Goal: Task Accomplishment & Management: Manage account settings

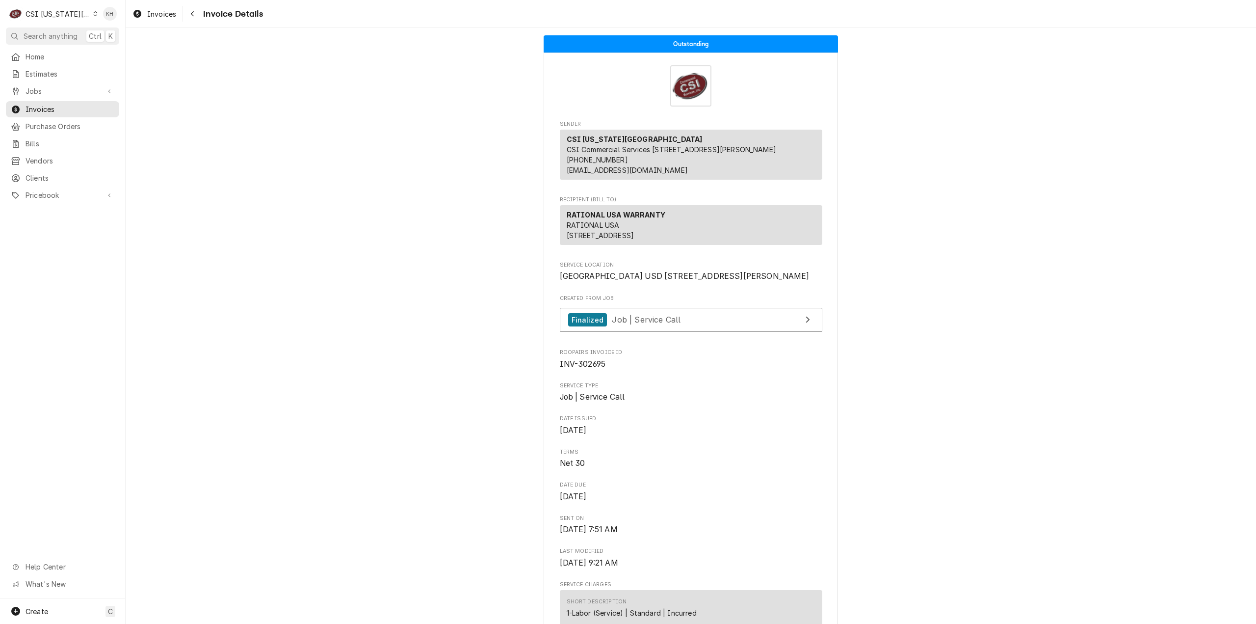
scroll to position [638, 0]
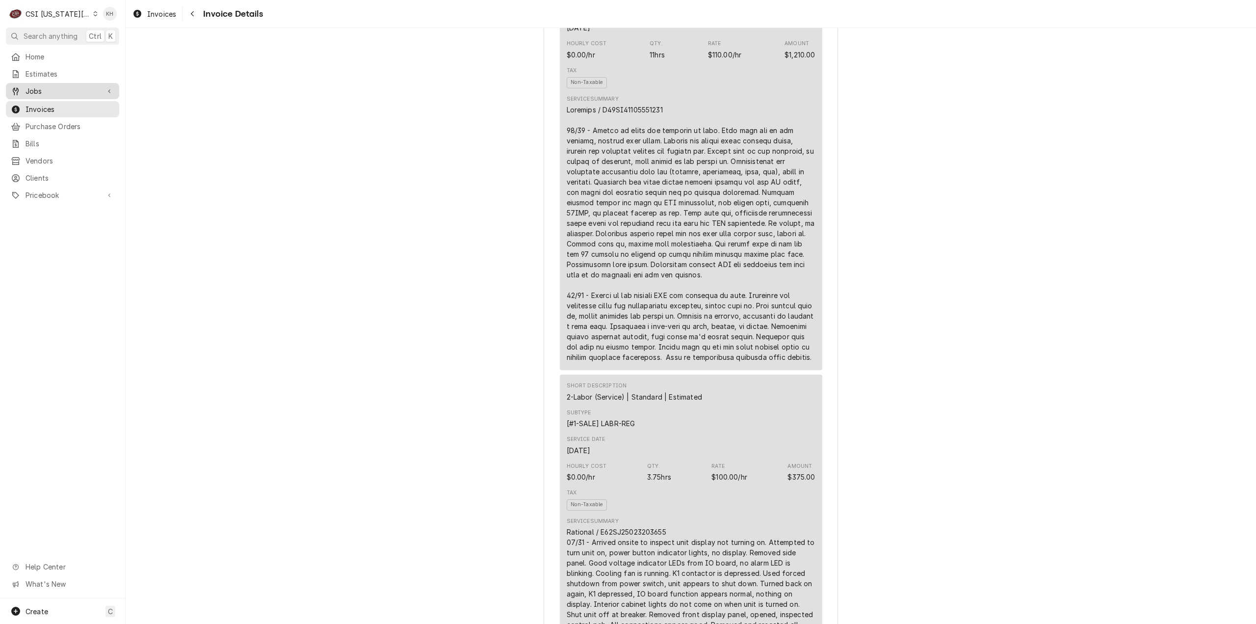
click at [51, 90] on span "Jobs" at bounding box center [63, 91] width 74 height 10
click at [49, 104] on span "Jobs" at bounding box center [70, 108] width 89 height 10
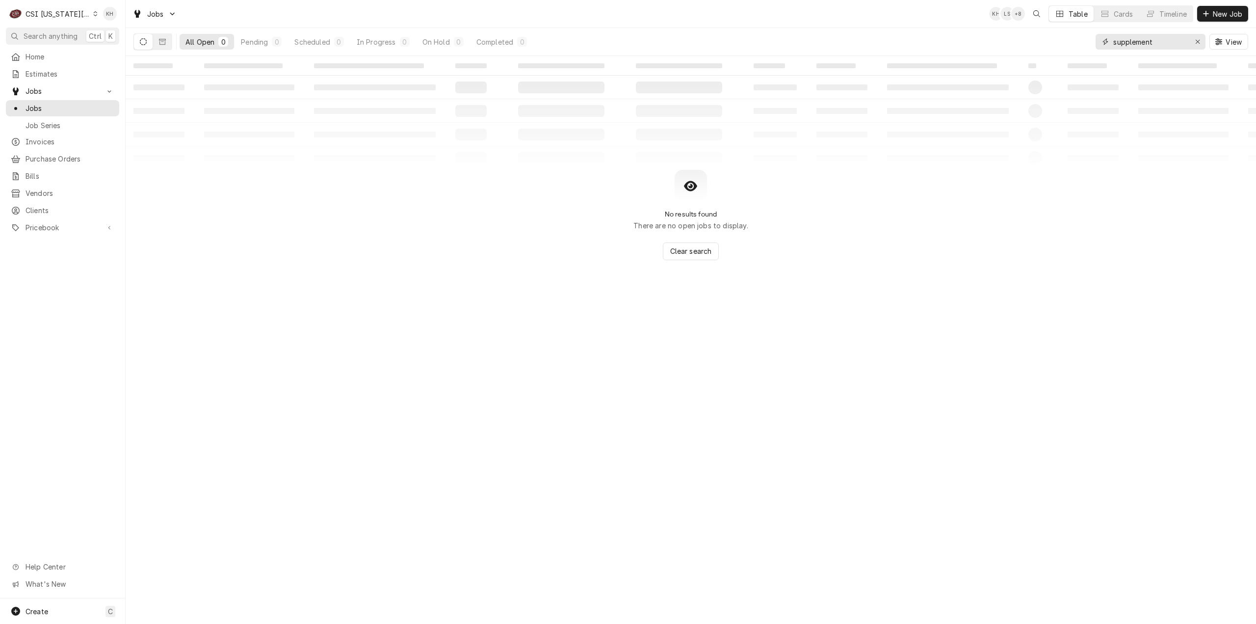
drag, startPoint x: 1168, startPoint y: 43, endPoint x: 1042, endPoint y: 54, distance: 126.2
click at [1042, 54] on div "All Open 0 Pending 0 Scheduled 0 In Progress 0 On Hold 0 Completed 0 supplement…" at bounding box center [690, 41] width 1115 height 27
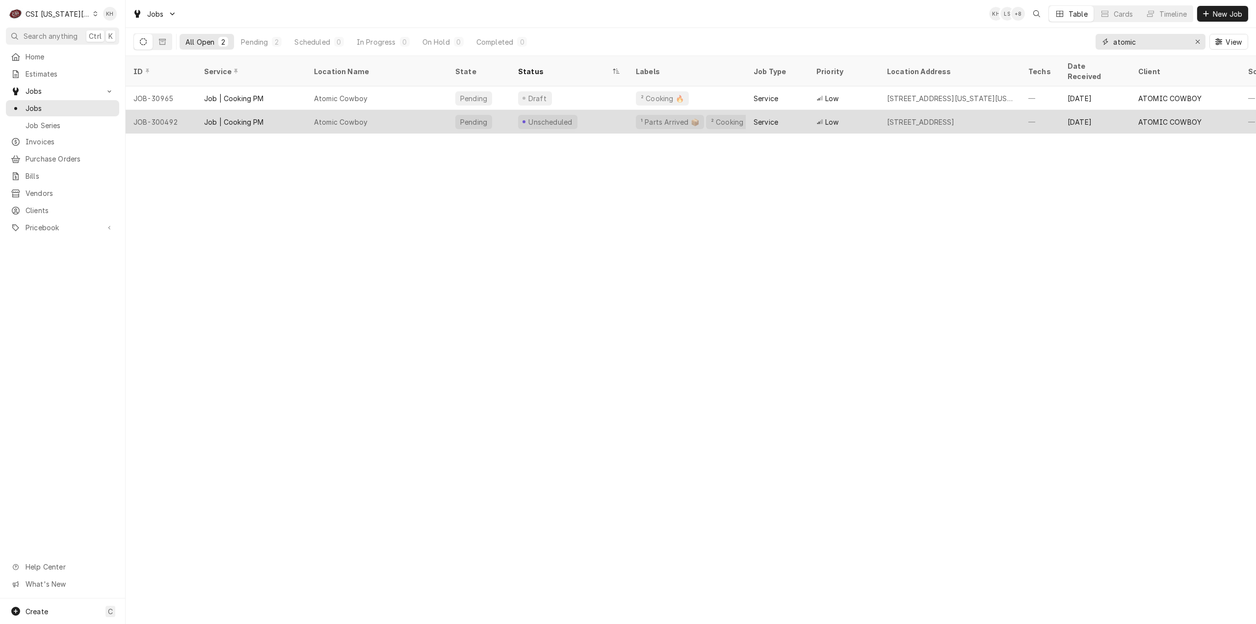
type input "atomic"
click at [425, 110] on div "Atomic Cowboy" at bounding box center [376, 122] width 141 height 24
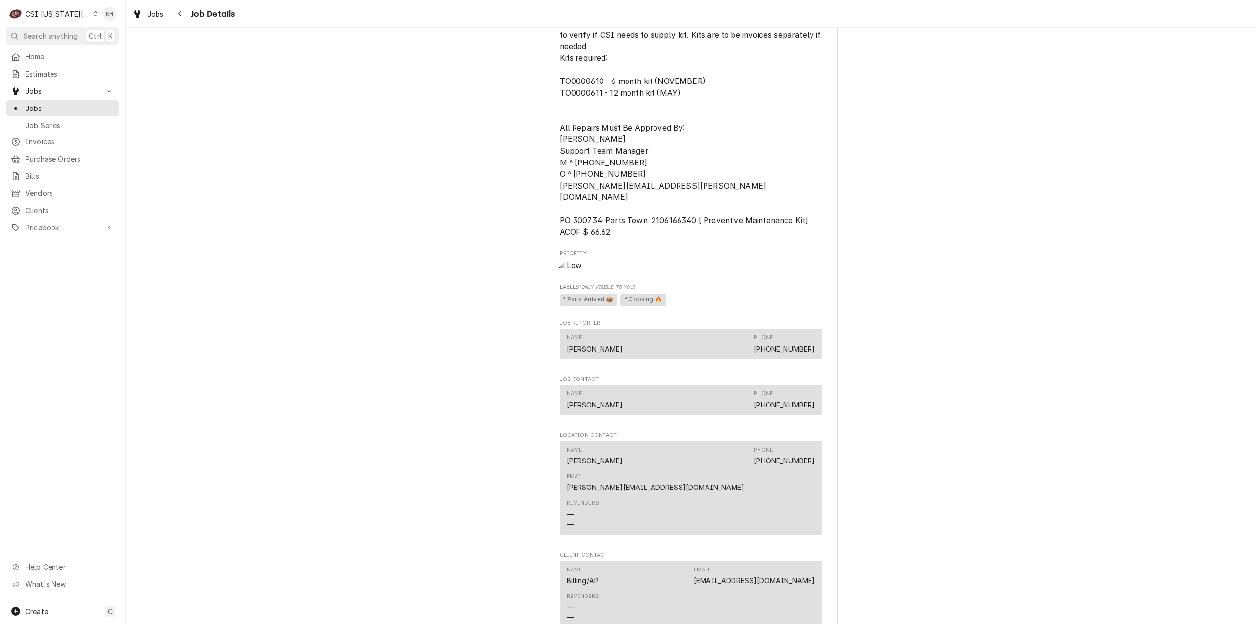
scroll to position [766, 0]
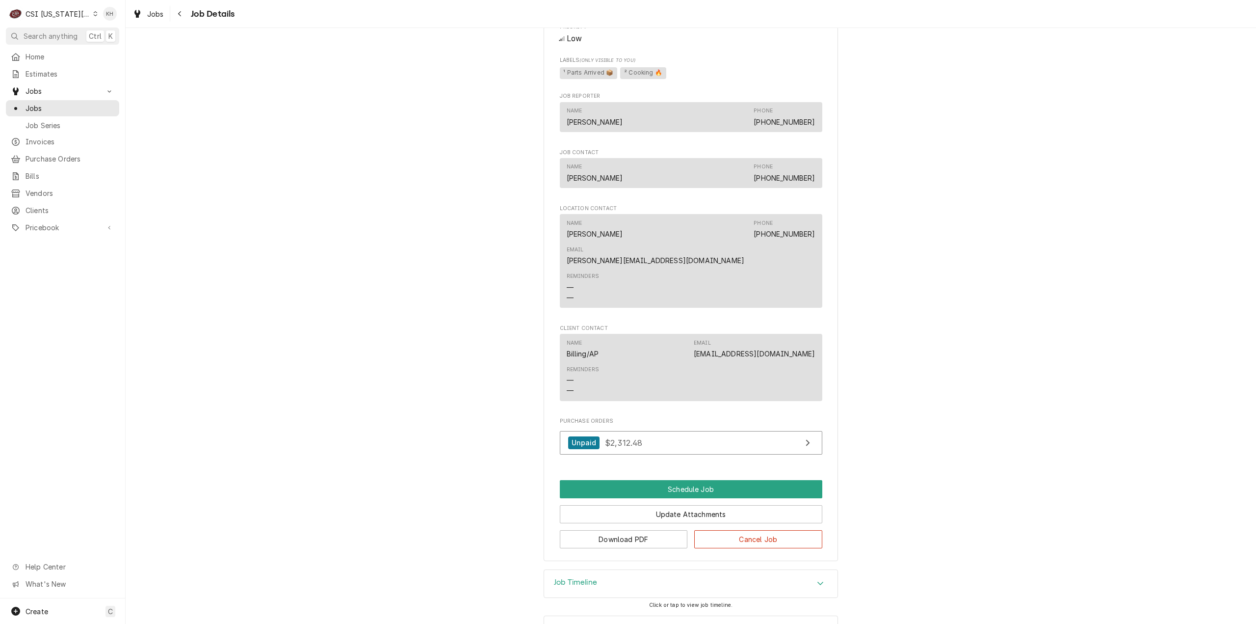
click at [616, 570] on div "Job Timeline" at bounding box center [690, 583] width 293 height 27
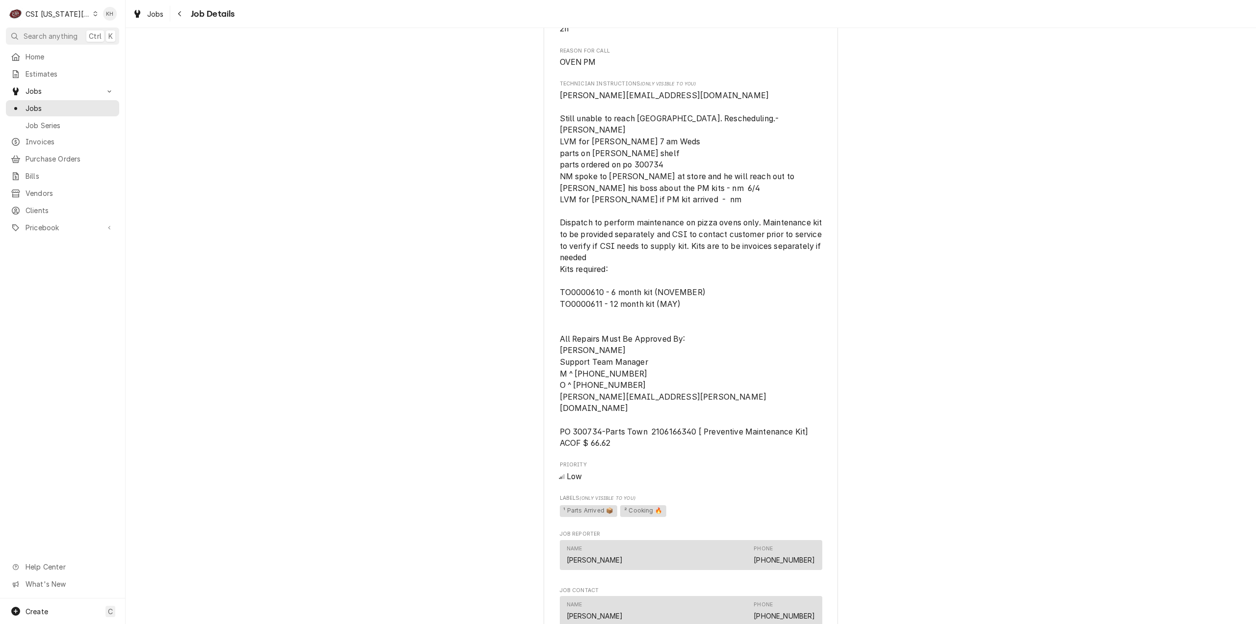
scroll to position [280, 0]
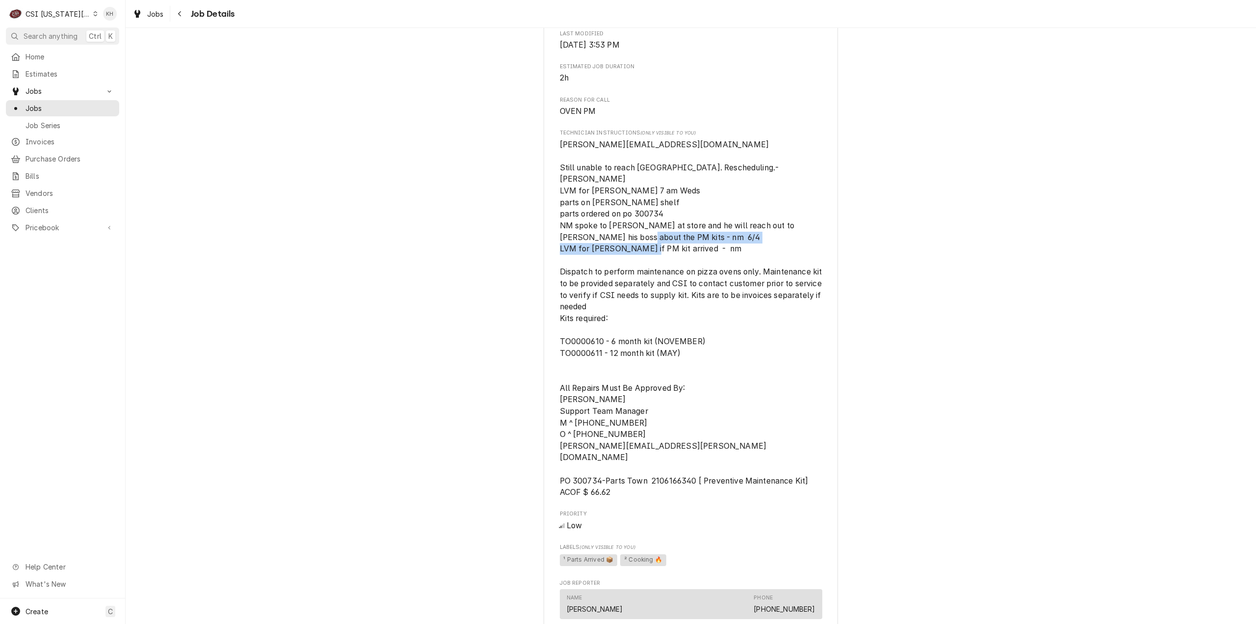
drag, startPoint x: 759, startPoint y: 272, endPoint x: 529, endPoint y: 268, distance: 229.6
click at [529, 268] on div "Unscheduled ATOMIC COWBOY Atomic Cowboy / 7101 West 80Th Street, Overland Park,…" at bounding box center [691, 407] width 1130 height 1297
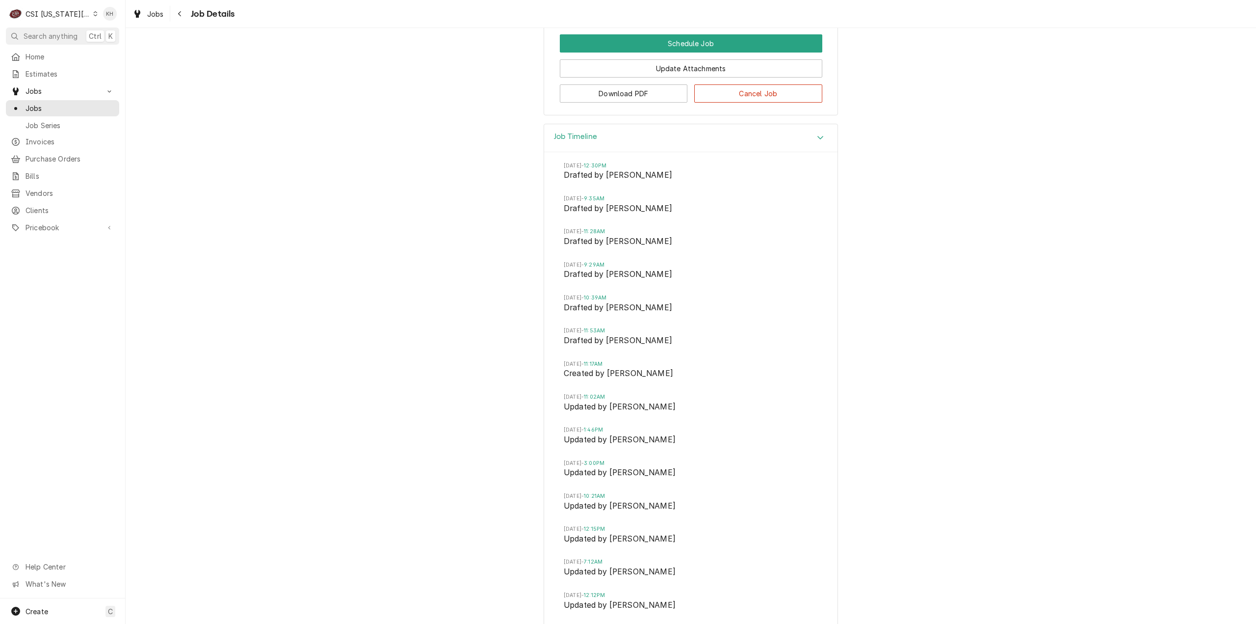
scroll to position [1408, 0]
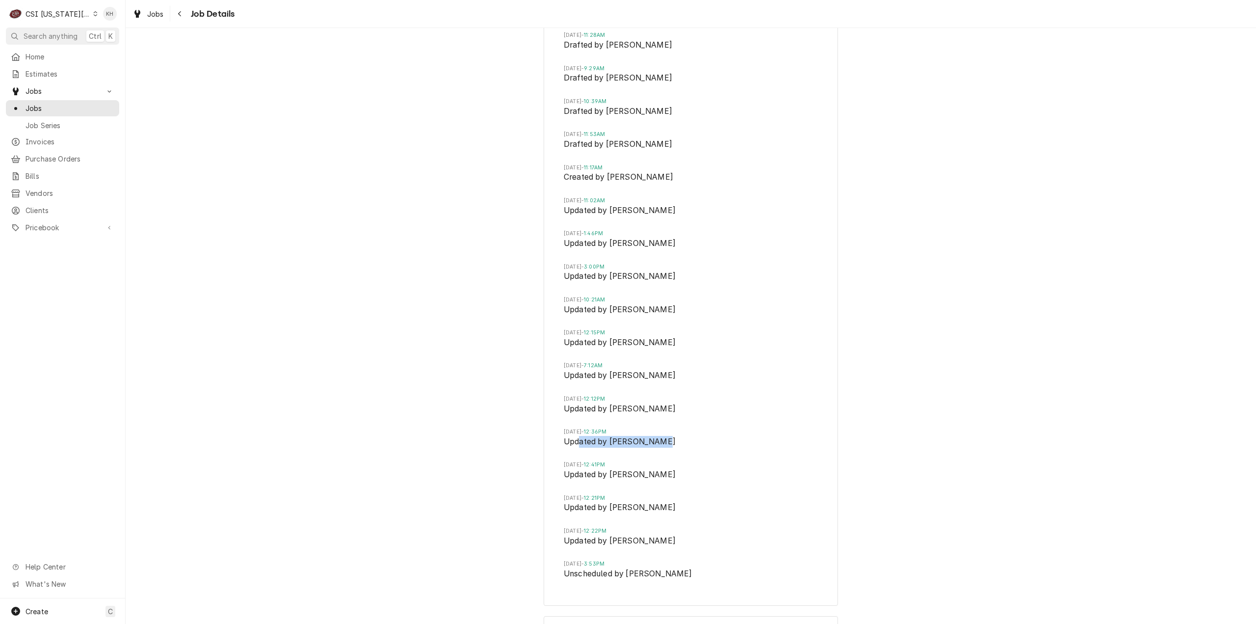
drag, startPoint x: 575, startPoint y: 401, endPoint x: 652, endPoint y: 404, distance: 77.1
click at [652, 436] on span "Updated by Lindy Springer" at bounding box center [691, 443] width 254 height 14
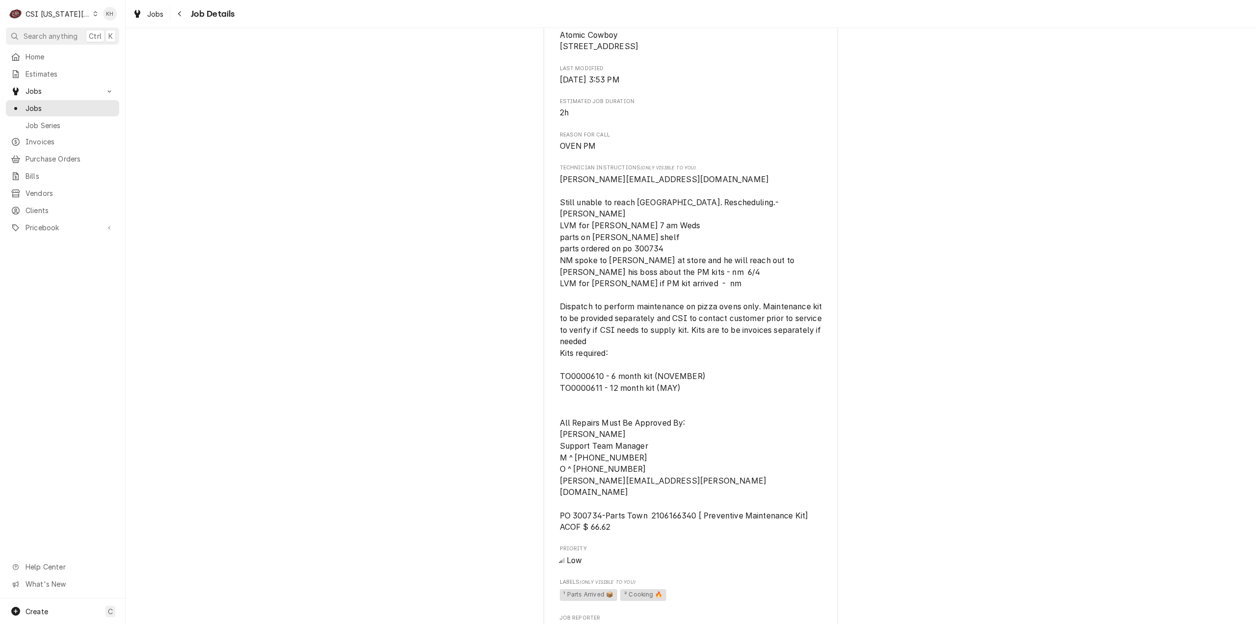
scroll to position [231, 0]
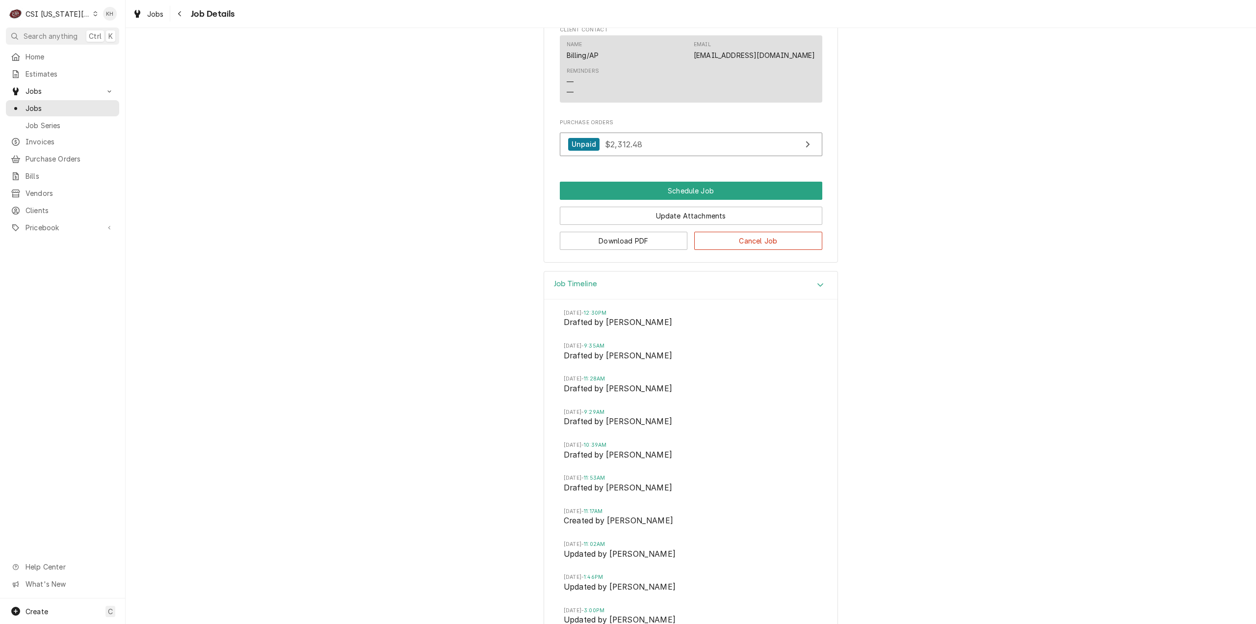
drag, startPoint x: 568, startPoint y: 245, endPoint x: 577, endPoint y: 279, distance: 35.6
click at [568, 279] on h3 "Job Timeline" at bounding box center [575, 283] width 43 height 9
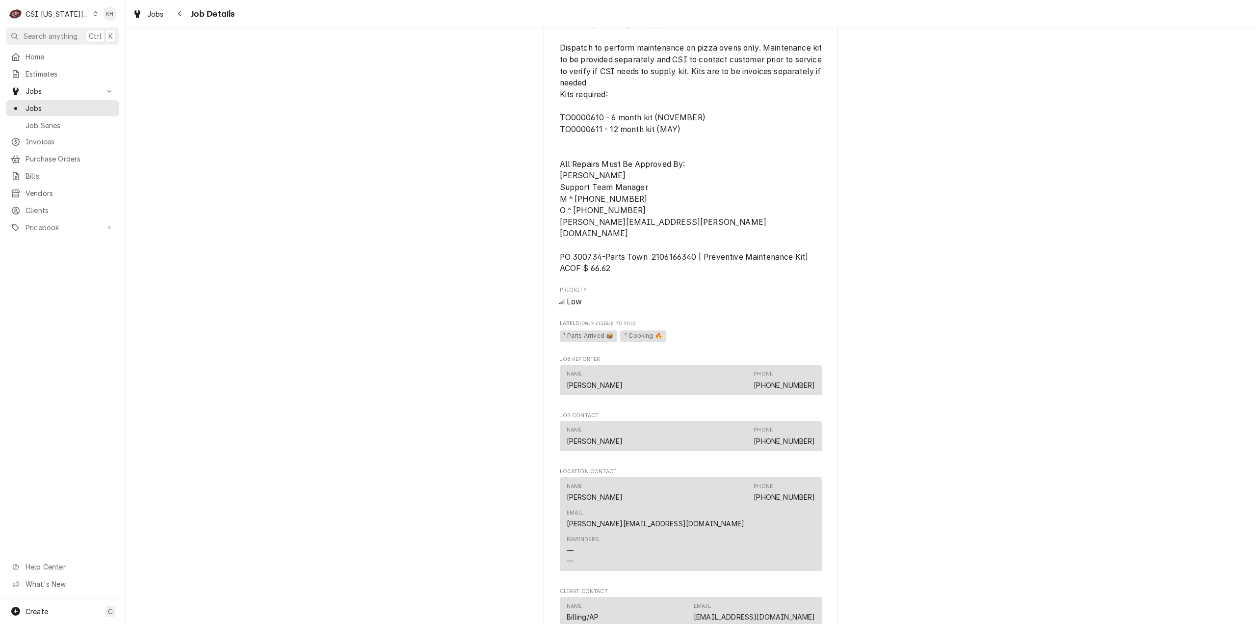
scroll to position [423, 0]
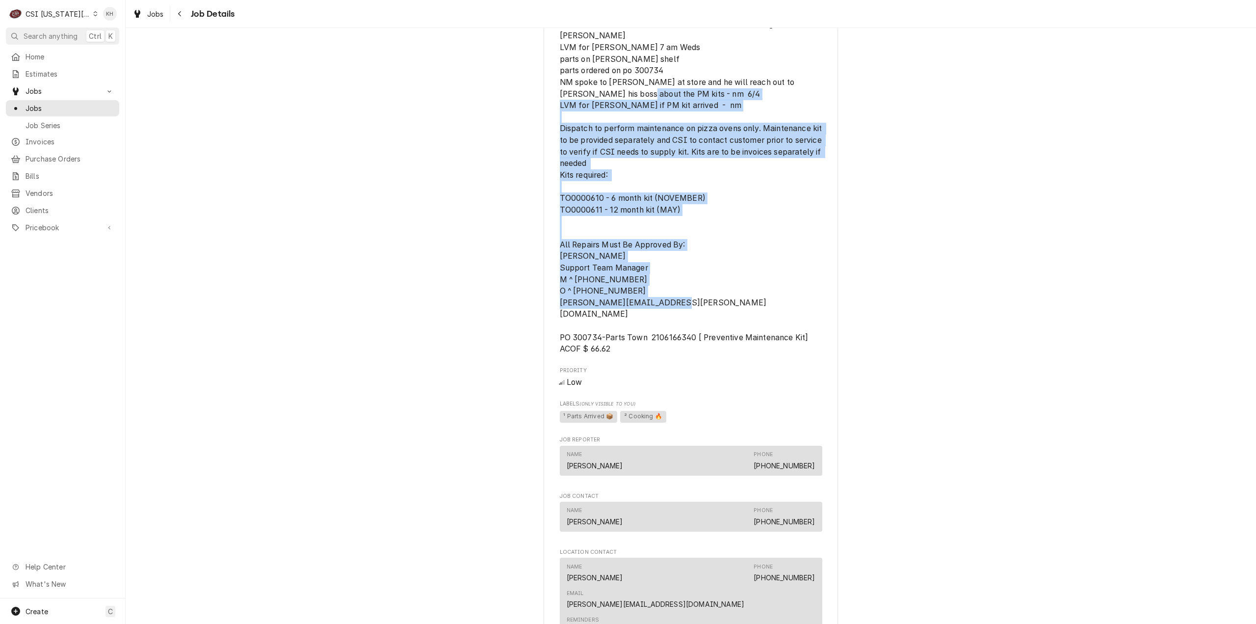
drag, startPoint x: 621, startPoint y: 338, endPoint x: 485, endPoint y: 131, distance: 247.7
click at [485, 131] on div "Unscheduled ATOMIC COWBOY Atomic Cowboy / 7101 West 80Th Street, Overland Park,…" at bounding box center [691, 263] width 1130 height 1297
click at [779, 276] on span "mitzi@atomicprovisions.com Still unable to reach Mitzi. Rescheduling.- Lindy LV…" at bounding box center [691, 175] width 262 height 359
click at [625, 342] on span "mitzi@atomicprovisions.com Still unable to reach Mitzi. Rescheduling.- Lindy LV…" at bounding box center [691, 175] width 262 height 359
click at [617, 335] on span "mitzi@atomicprovisions.com Still unable to reach Mitzi. Rescheduling.- Lindy LV…" at bounding box center [691, 175] width 262 height 359
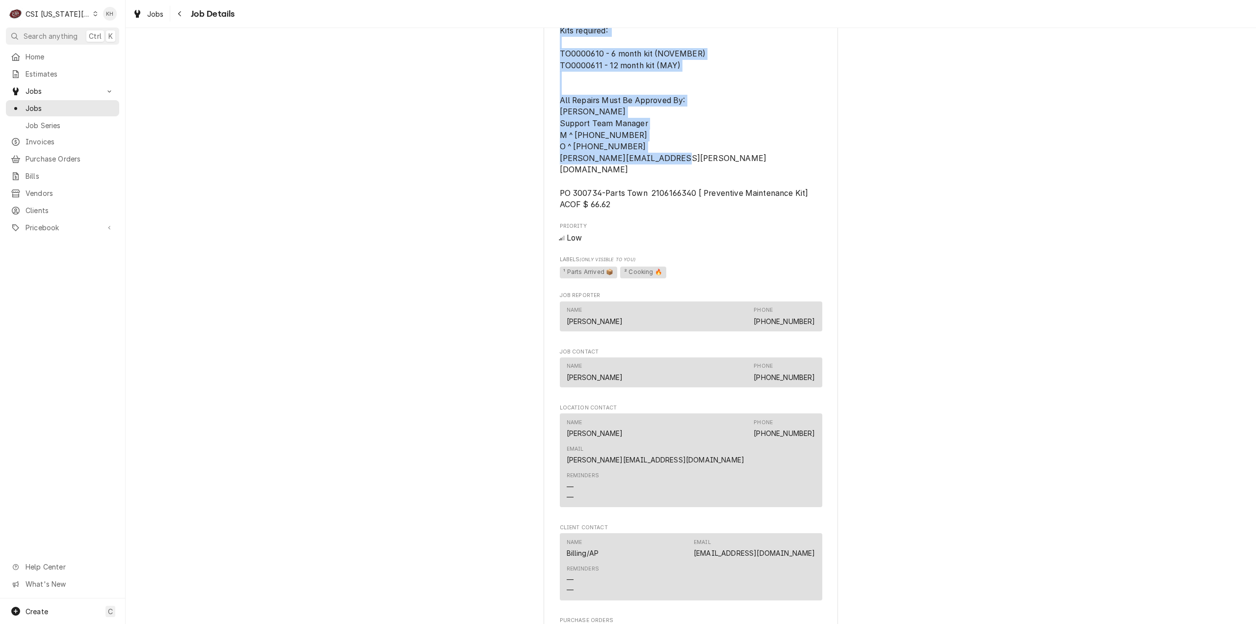
scroll to position [570, 0]
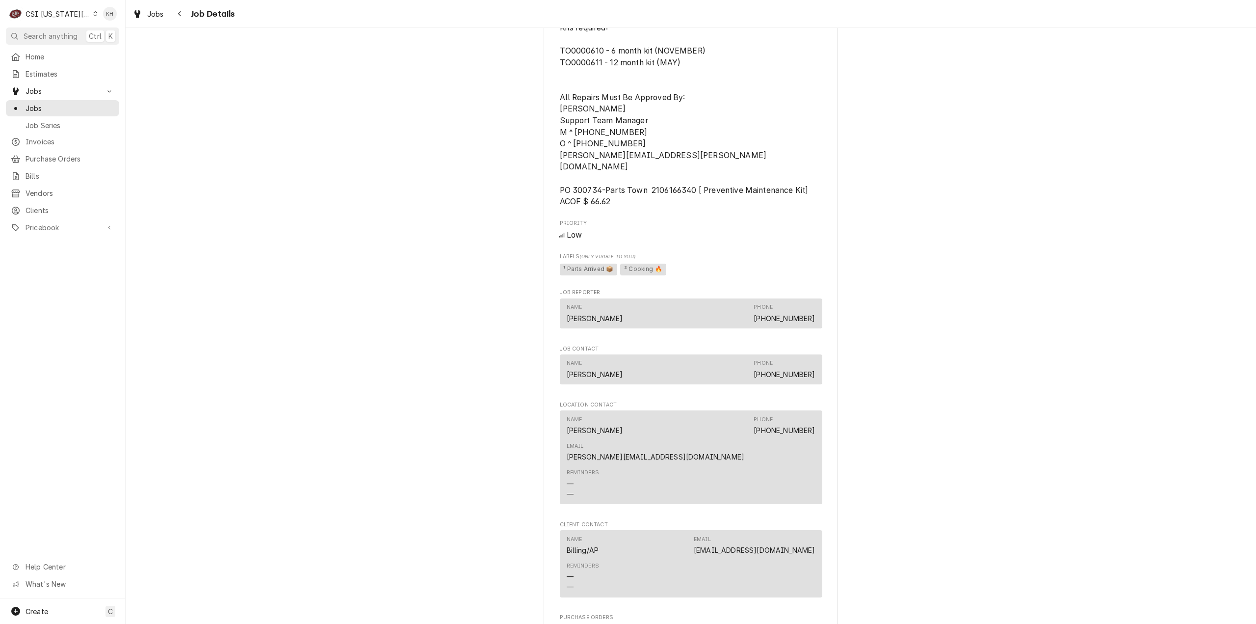
click at [734, 465] on div "Reminders — —" at bounding box center [691, 483] width 249 height 37
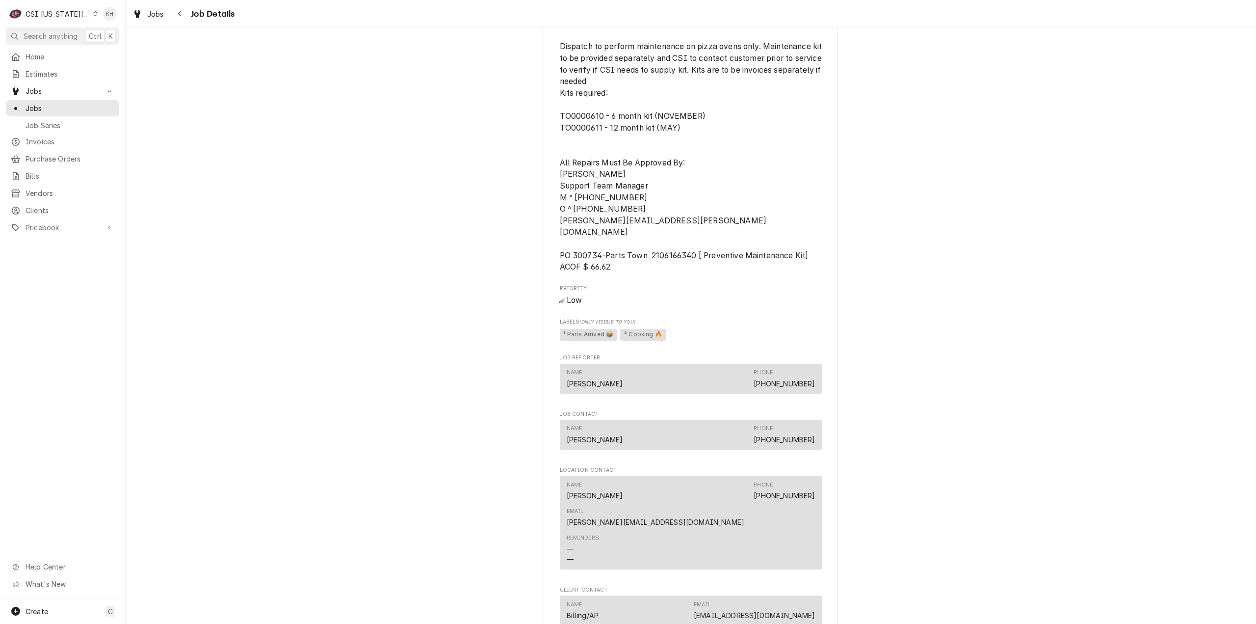
scroll to position [521, 0]
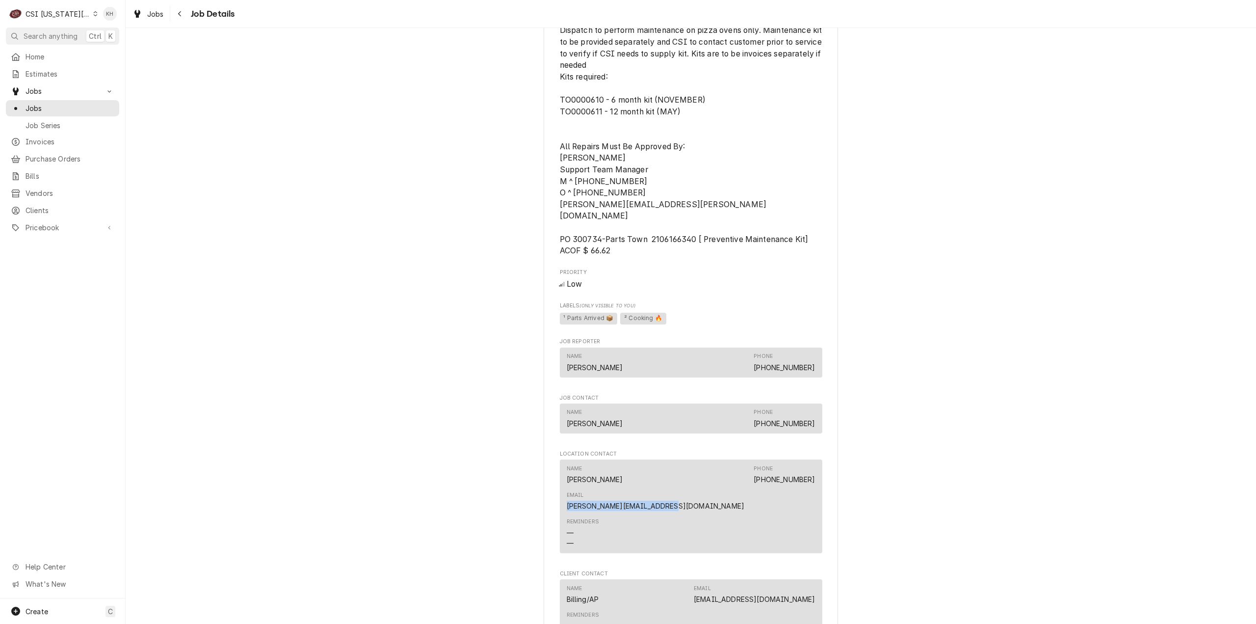
drag, startPoint x: 710, startPoint y: 467, endPoint x: 816, endPoint y: 473, distance: 106.2
click at [816, 473] on div "Name Mindy Phone (641) 521-7405 Email mindy@atomicprovisions.com Reminders — —" at bounding box center [691, 506] width 262 height 94
click at [911, 474] on div "Unscheduled ATOMIC COWBOY Atomic Cowboy / 7101 West 80Th Street, Overland Park,…" at bounding box center [691, 165] width 1130 height 1297
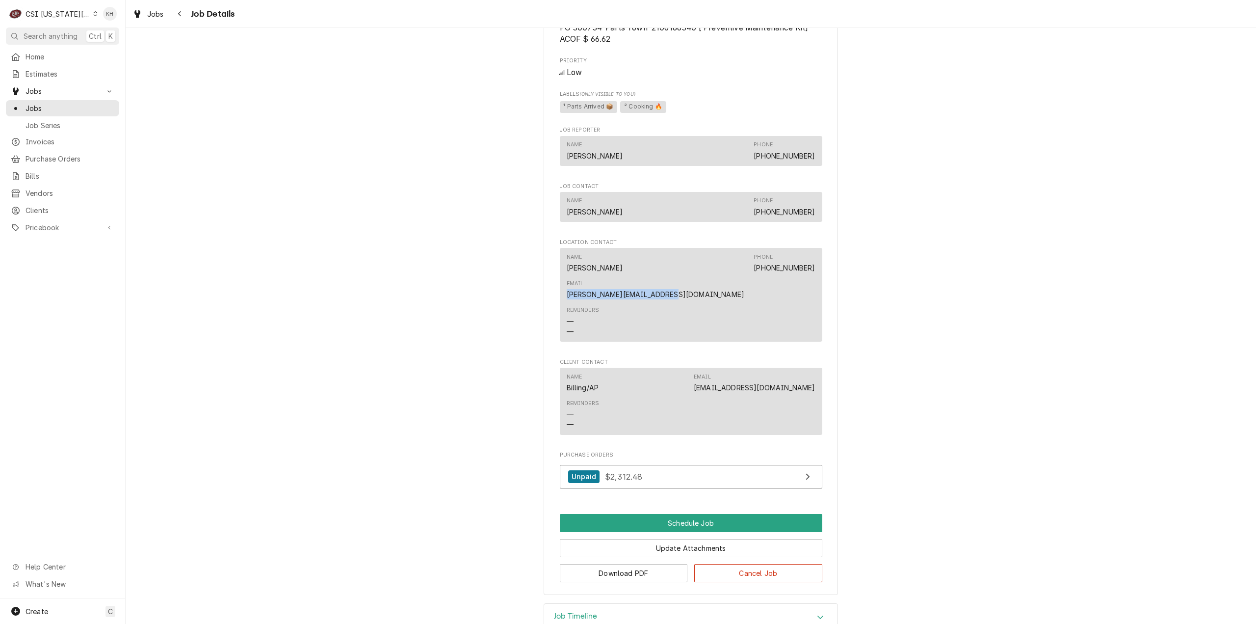
scroll to position [717, 0]
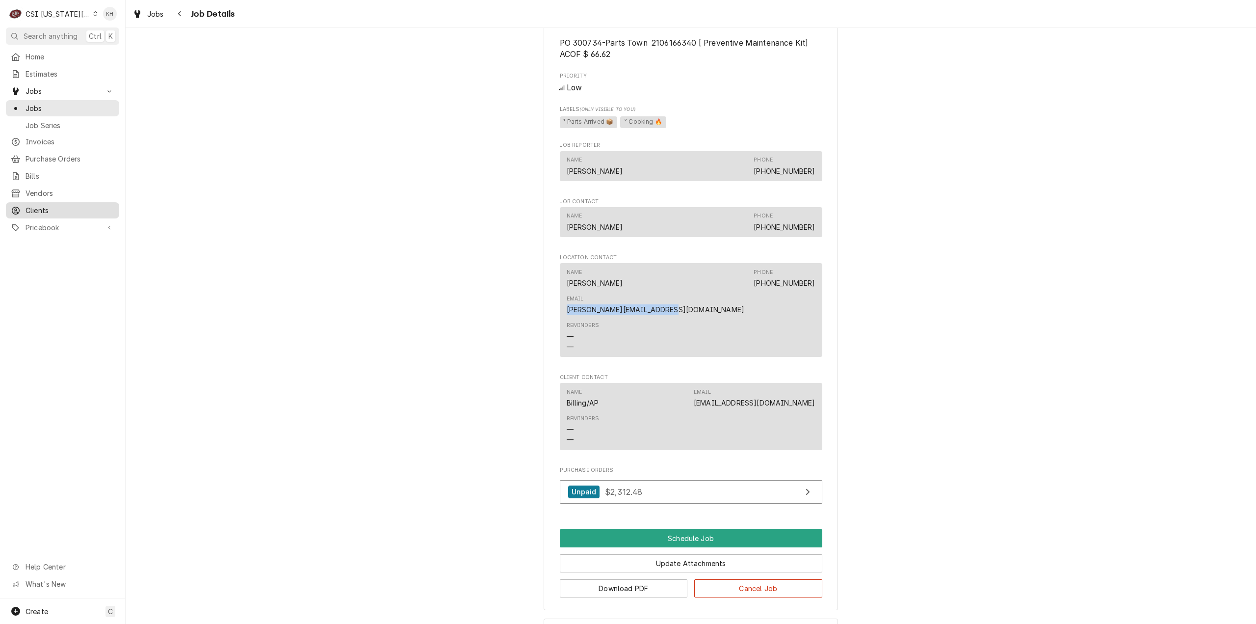
click at [37, 205] on span "Clients" at bounding box center [70, 210] width 89 height 10
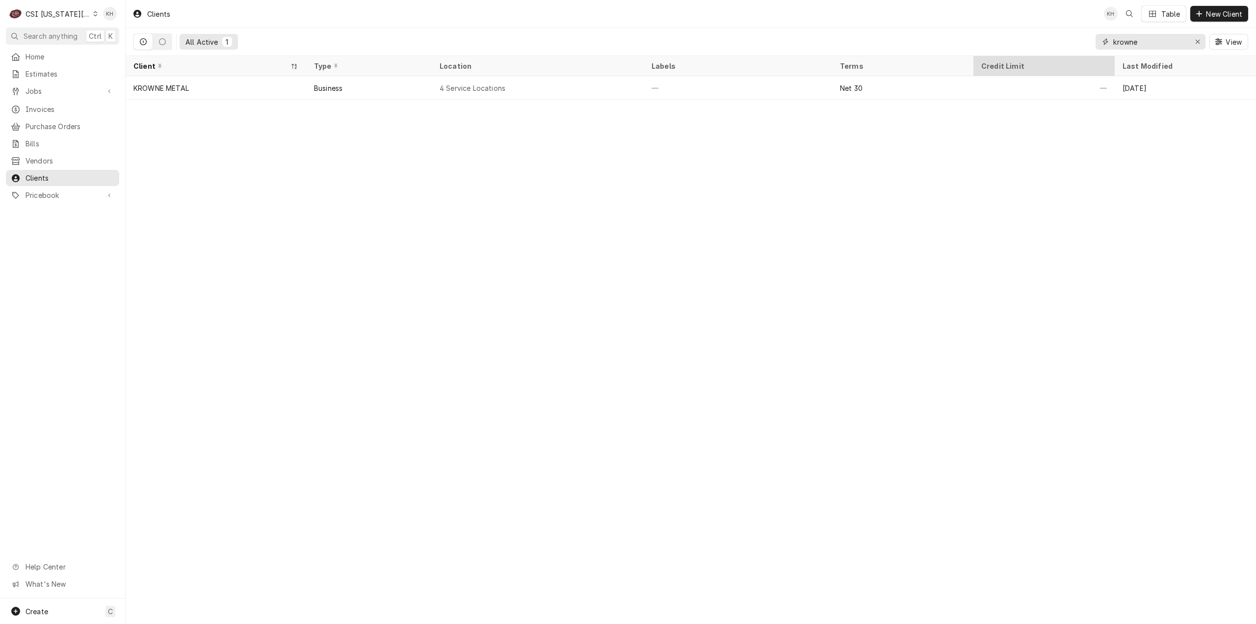
drag, startPoint x: 1163, startPoint y: 40, endPoint x: 980, endPoint y: 57, distance: 183.3
click at [980, 57] on div "Clients KH Table New Client All Active 1 krowne View Client Type Location Label…" at bounding box center [691, 312] width 1130 height 624
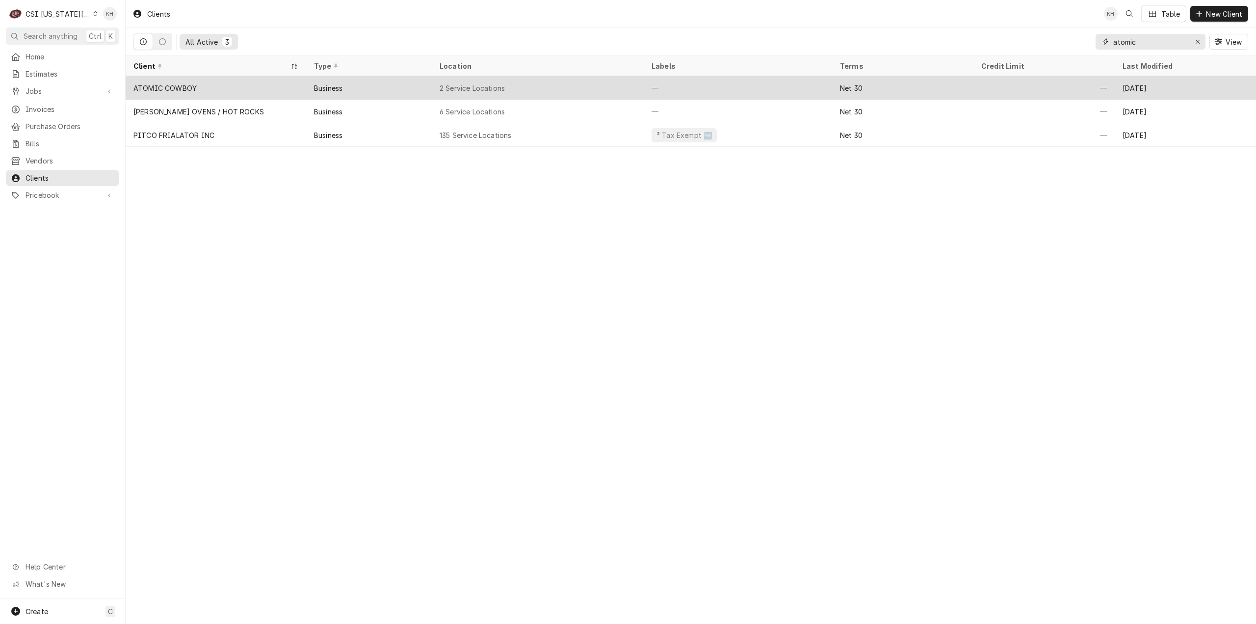
type input "atomic"
click at [271, 89] on div "ATOMIC COWBOY" at bounding box center [216, 88] width 181 height 24
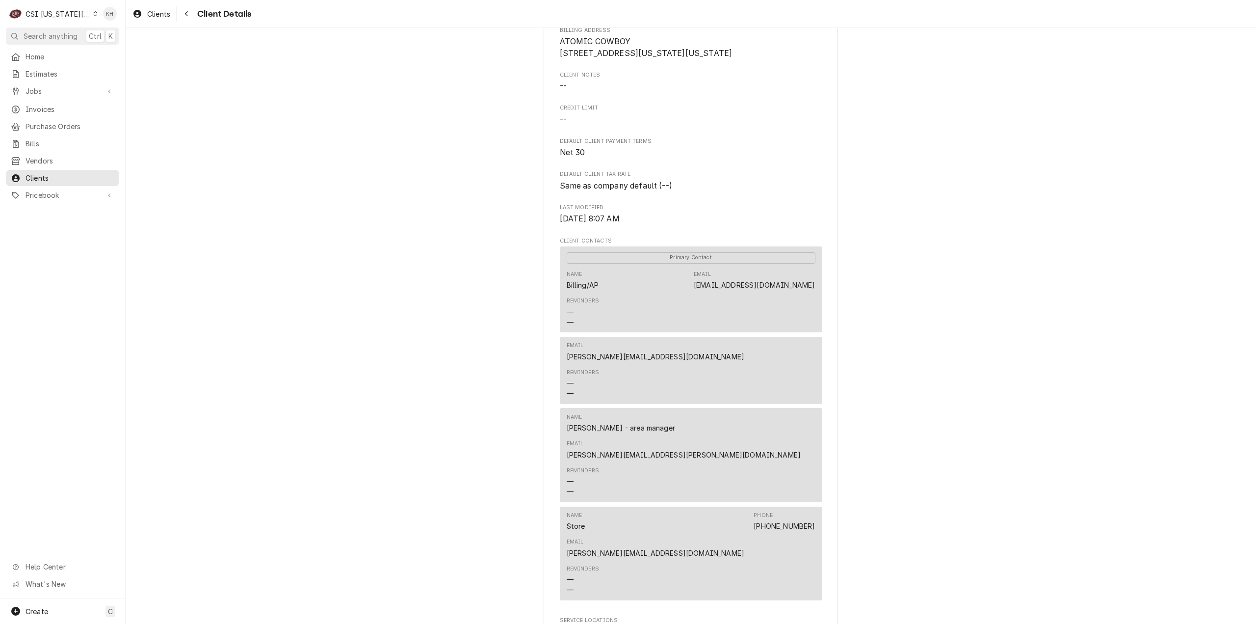
scroll to position [196, 0]
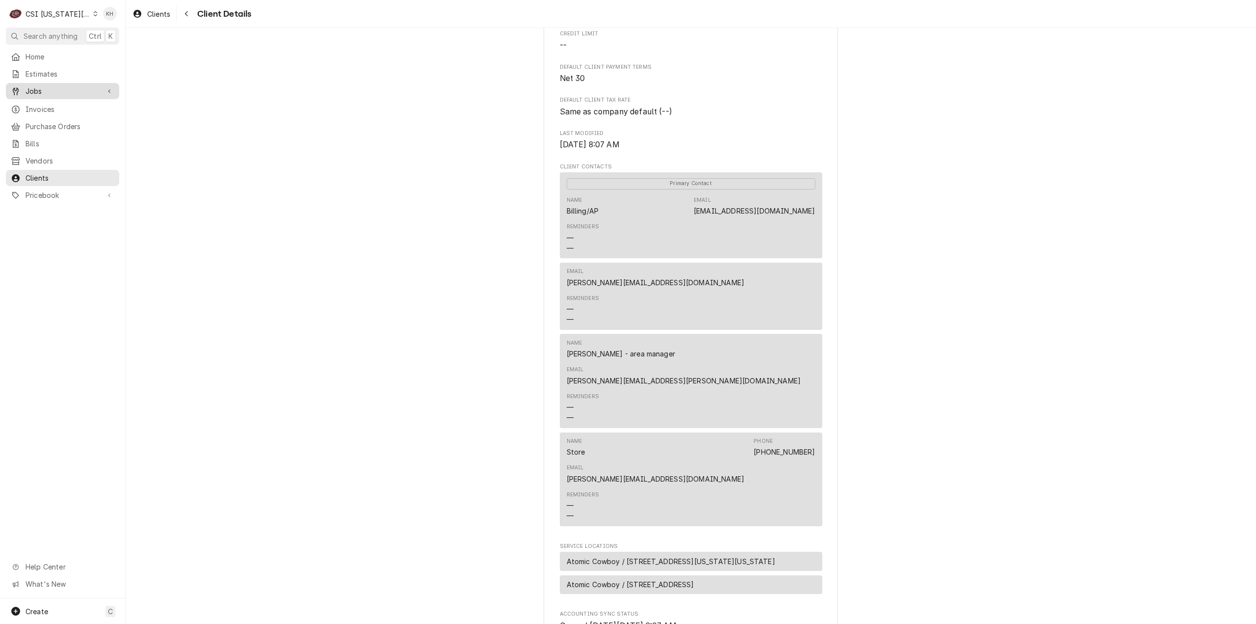
click at [69, 93] on div "Jobs" at bounding box center [62, 91] width 109 height 12
drag, startPoint x: 66, startPoint y: 105, endPoint x: 80, endPoint y: 118, distance: 19.8
click at [65, 105] on span "Jobs" at bounding box center [70, 108] width 89 height 10
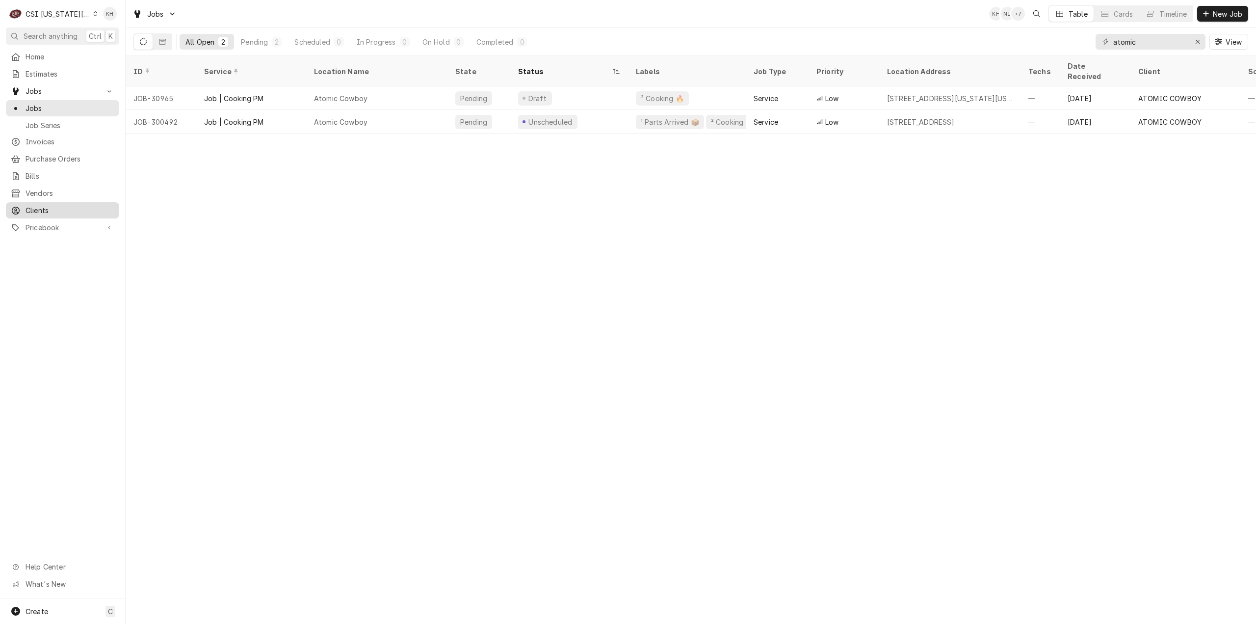
click at [38, 209] on span "Clients" at bounding box center [70, 210] width 89 height 10
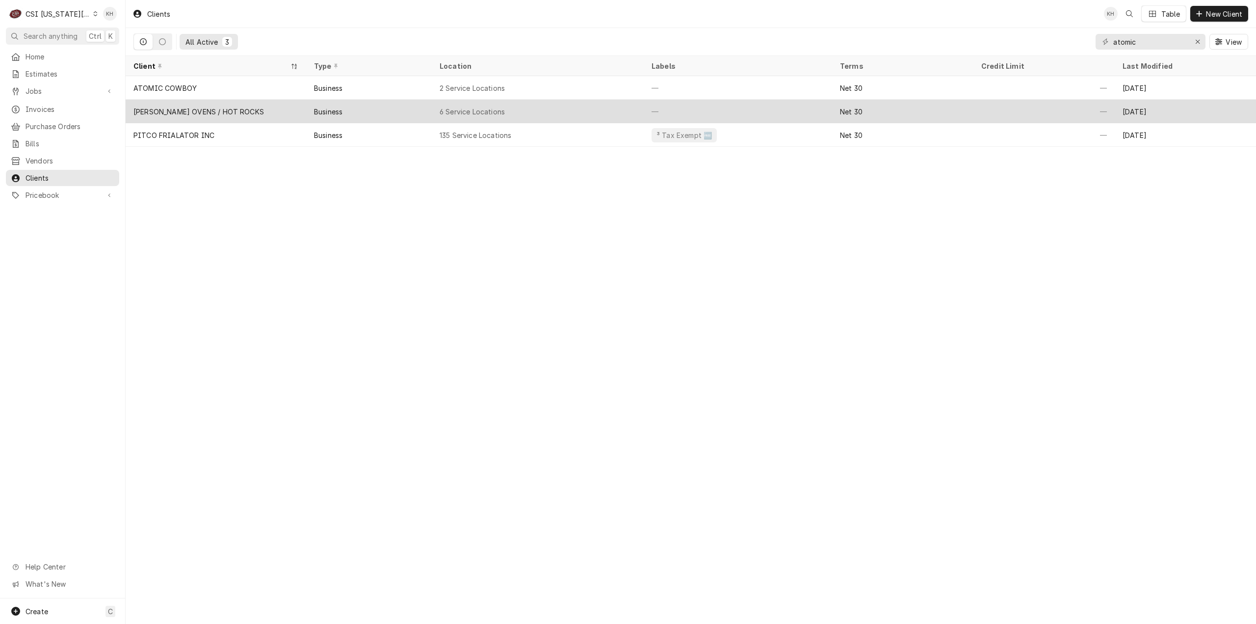
drag, startPoint x: 339, startPoint y: 84, endPoint x: 401, endPoint y: 118, distance: 71.1
click at [339, 84] on div "Business" at bounding box center [328, 88] width 28 height 10
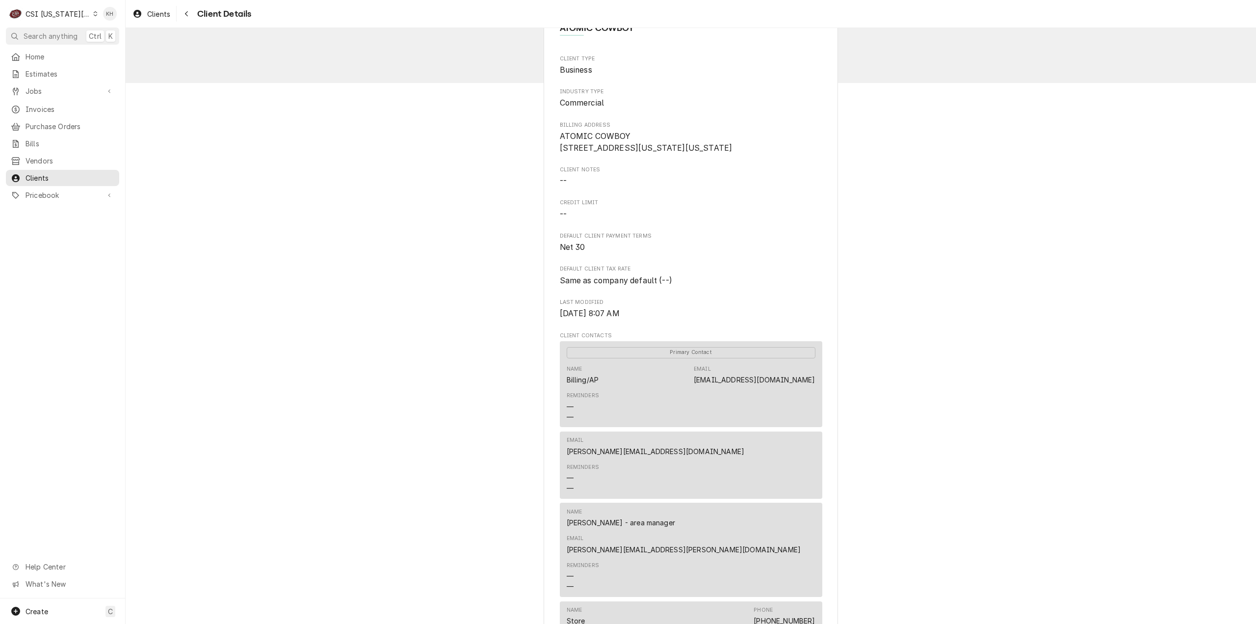
scroll to position [49, 0]
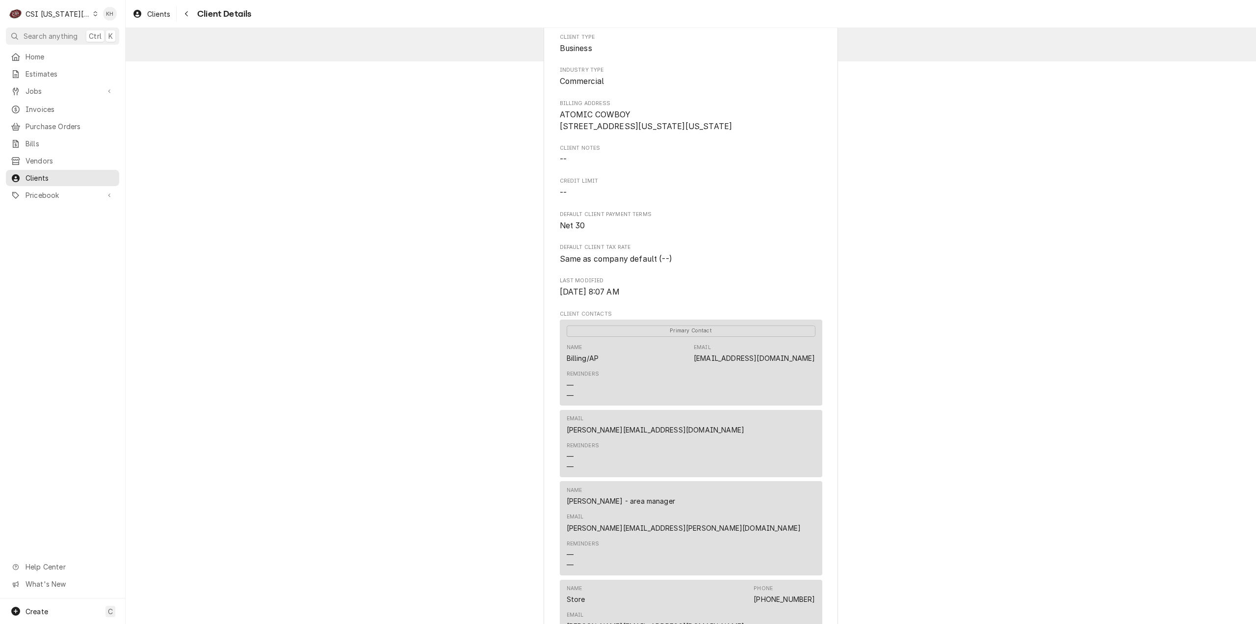
click at [1047, 442] on div "ATOMIC COWBOY Client Type Business Industry Type Commercial Billing Address ATO…" at bounding box center [691, 458] width 1130 height 959
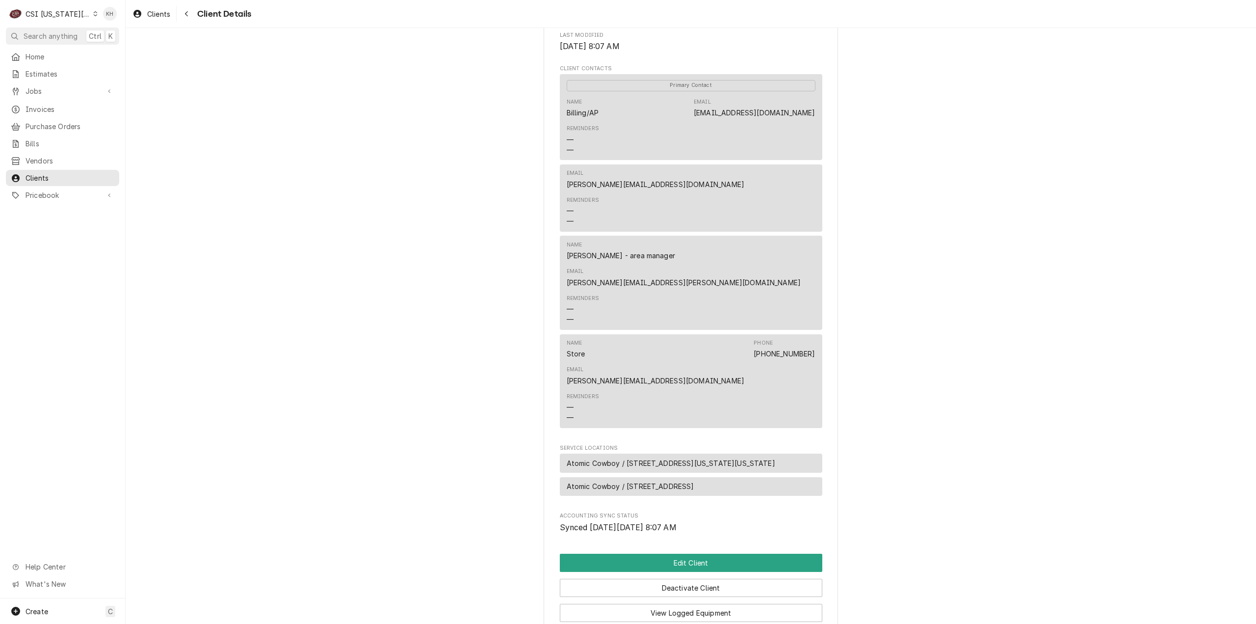
scroll to position [368, 0]
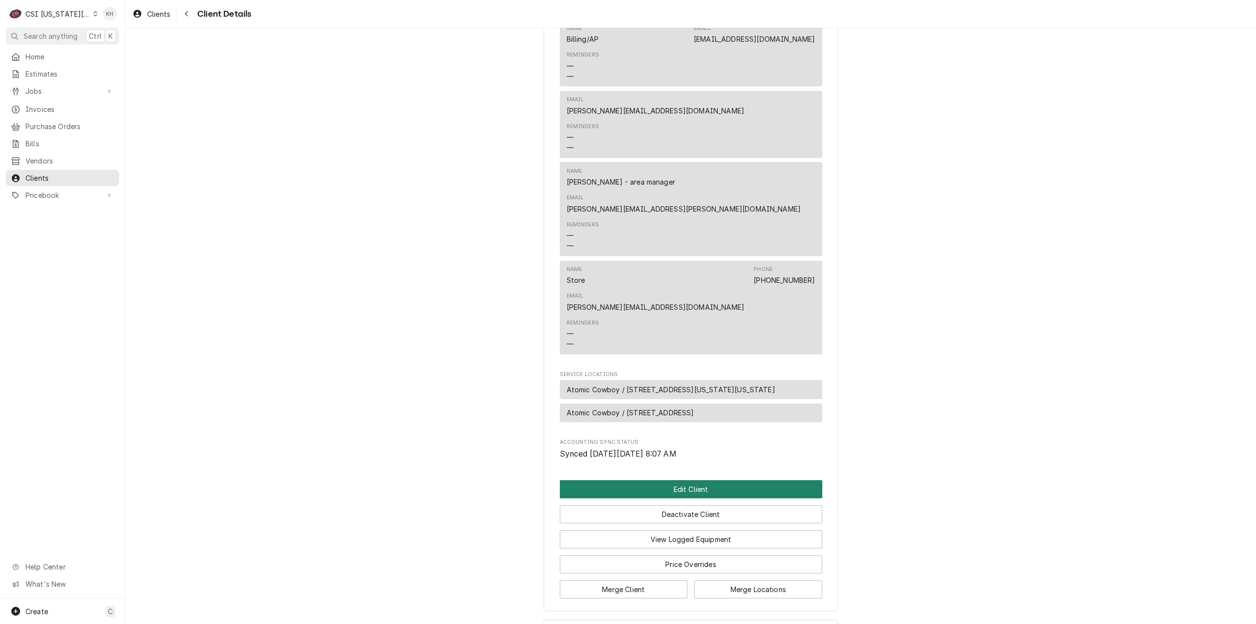
click at [723, 480] on button "Edit Client" at bounding box center [691, 489] width 262 height 18
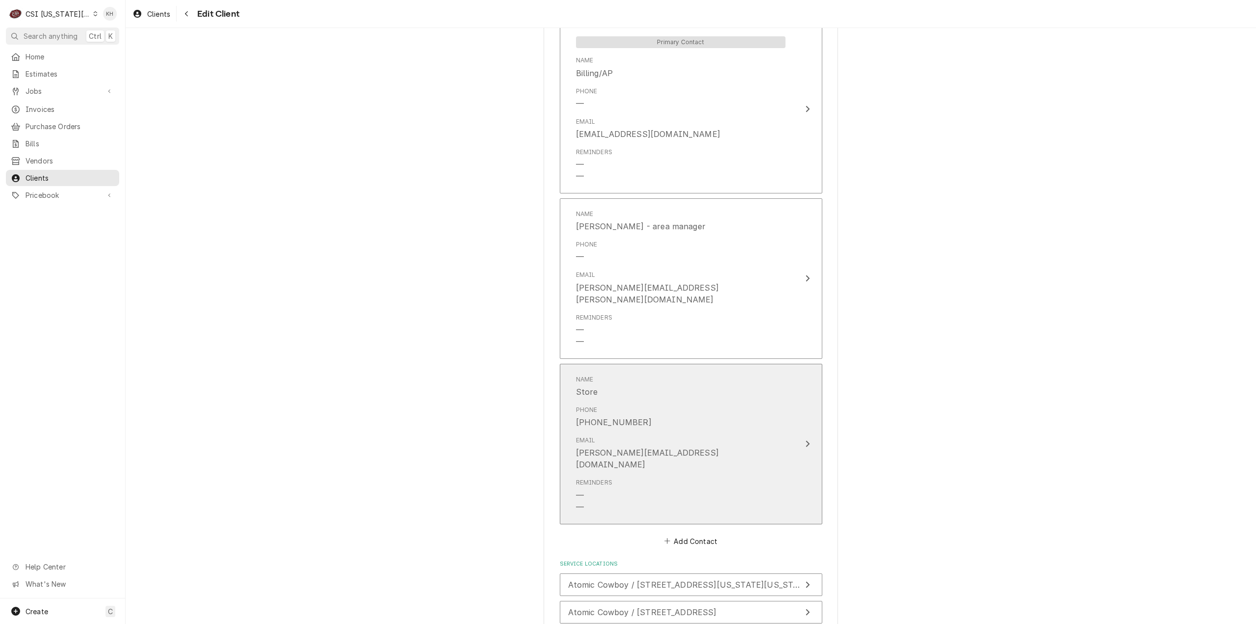
scroll to position [963, 0]
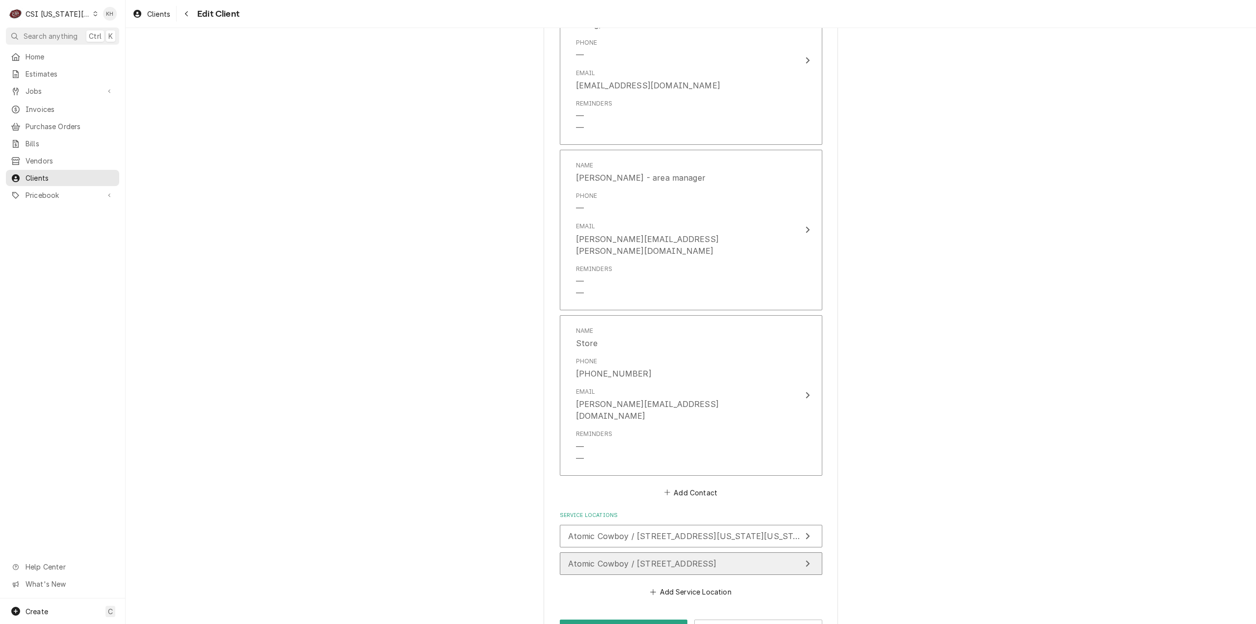
click at [717, 557] on div "Atomic Cowboy / [STREET_ADDRESS]" at bounding box center [642, 563] width 149 height 12
type textarea "x"
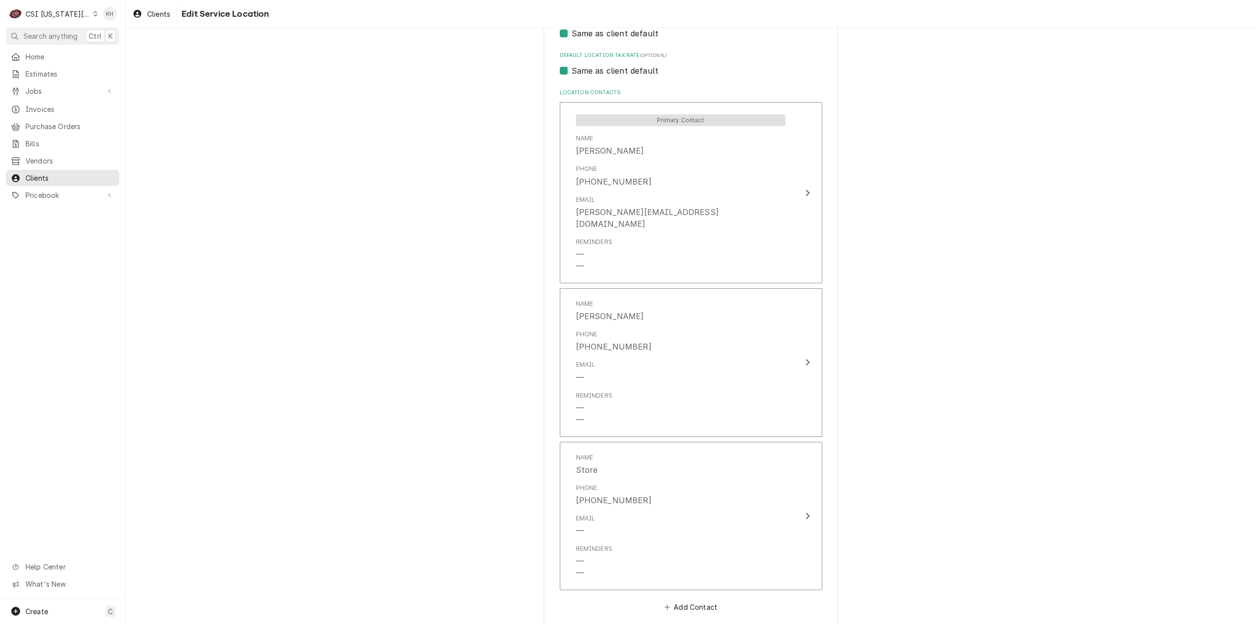
scroll to position [498, 0]
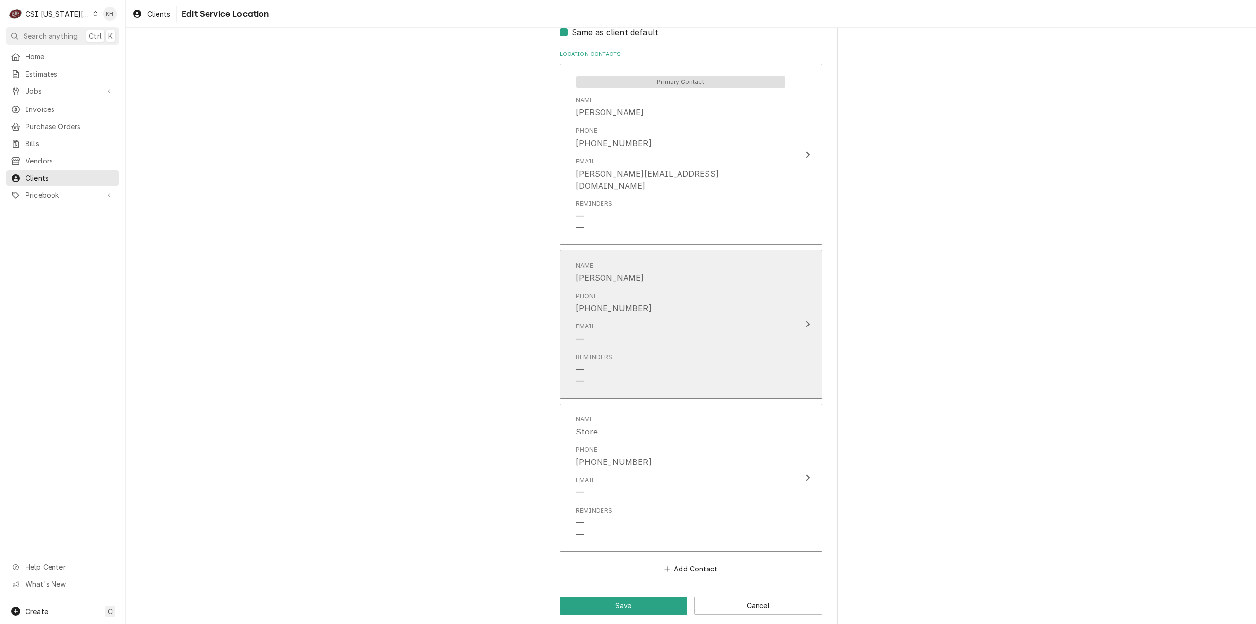
click at [768, 318] on div "Email —" at bounding box center [681, 333] width 210 height 30
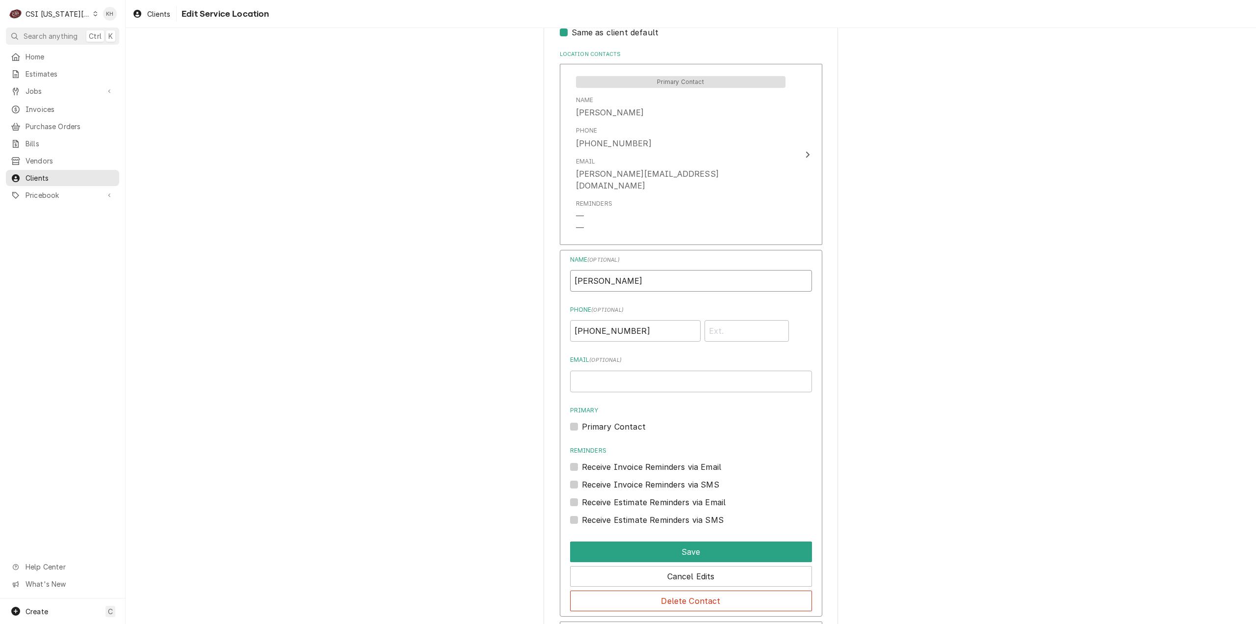
drag, startPoint x: 636, startPoint y: 270, endPoint x: 499, endPoint y: 272, distance: 136.4
click at [499, 272] on div "Use the fields below to edit this service location: Location Name ( optional ) …" at bounding box center [691, 197] width 1130 height 1314
type input "Mitzi"
click at [716, 541] on button "Save" at bounding box center [691, 551] width 242 height 21
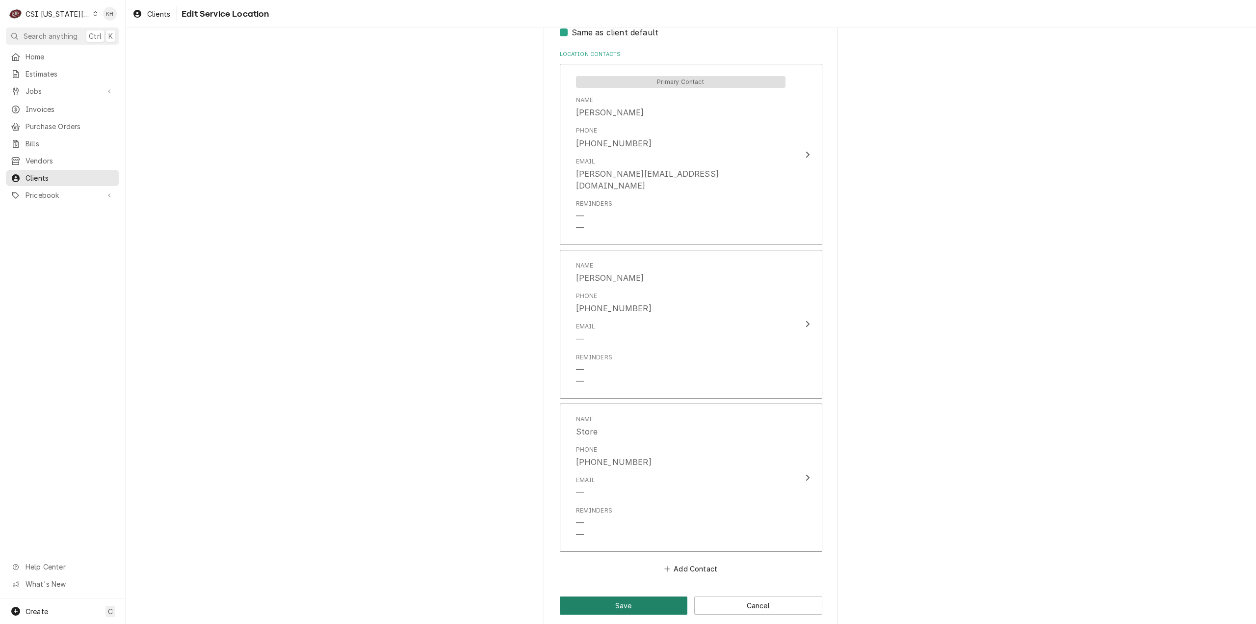
click at [632, 597] on button "Save" at bounding box center [624, 605] width 128 height 18
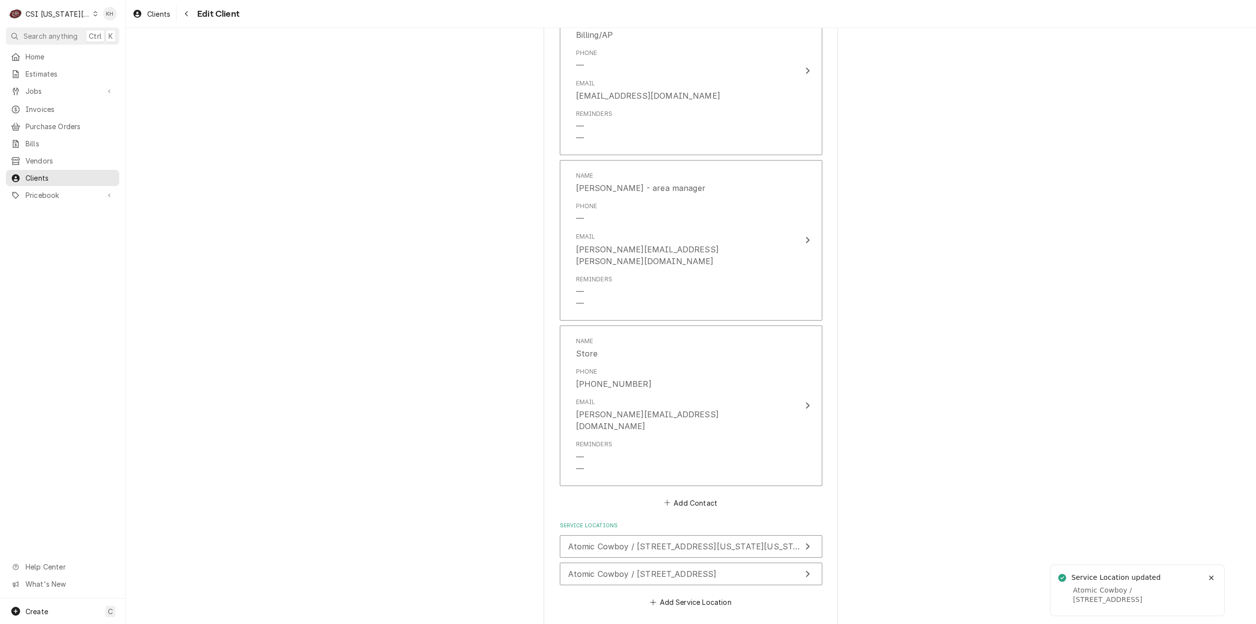
scroll to position [963, 0]
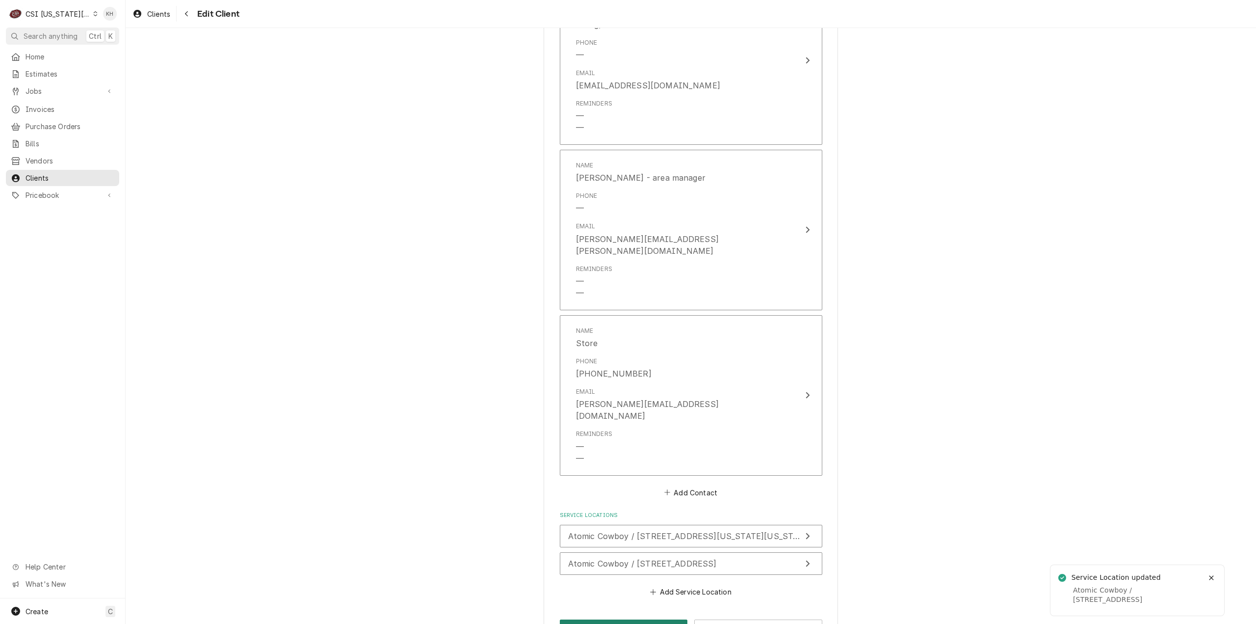
click at [619, 619] on button "Save" at bounding box center [624, 628] width 128 height 18
type textarea "x"
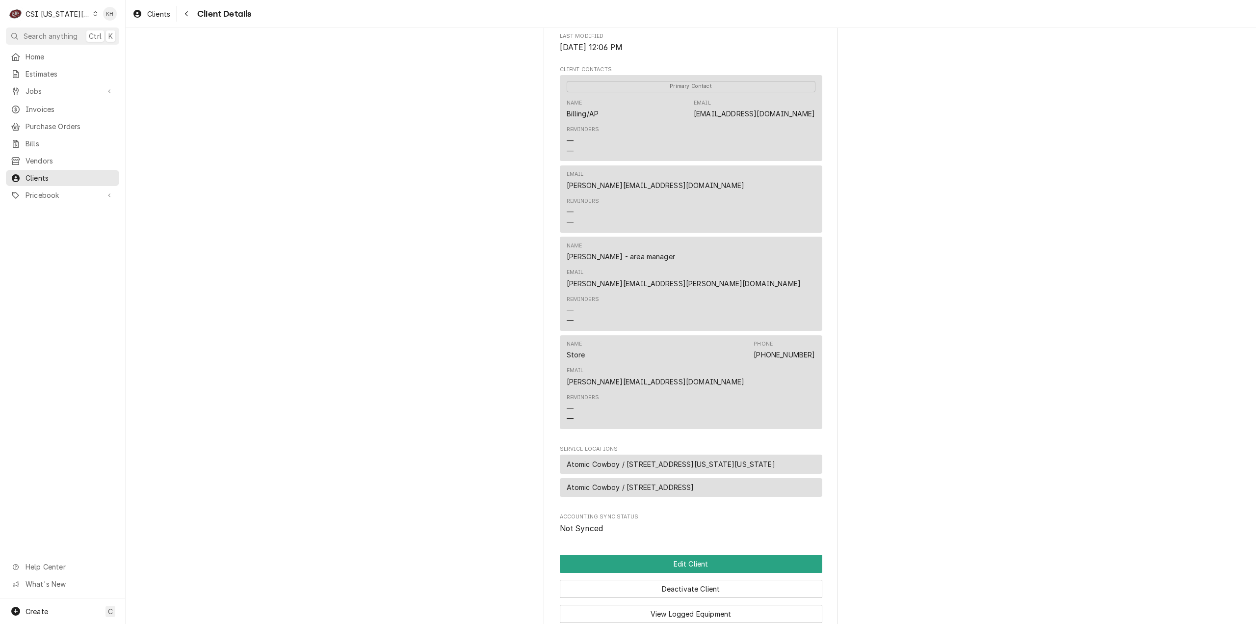
scroll to position [294, 0]
click at [659, 553] on button "Edit Client" at bounding box center [691, 562] width 262 height 18
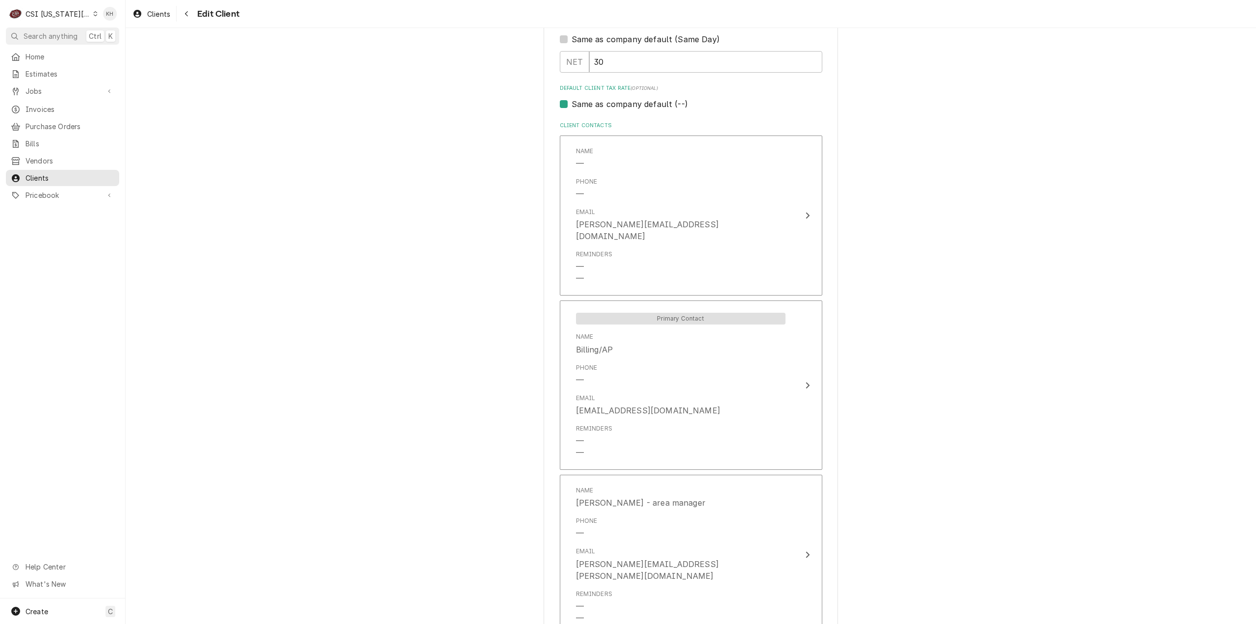
scroll to position [932, 0]
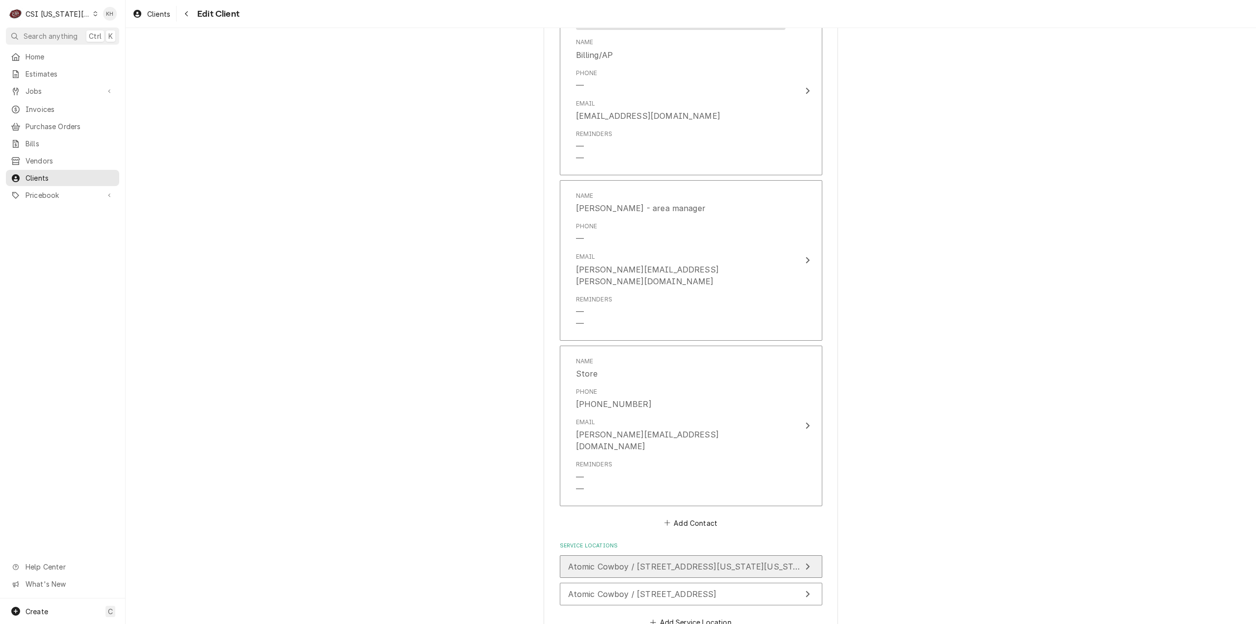
click at [695, 561] on span "Atomic Cowboy / [STREET_ADDRESS][US_STATE][US_STATE]" at bounding box center [689, 566] width 243 height 10
type textarea "x"
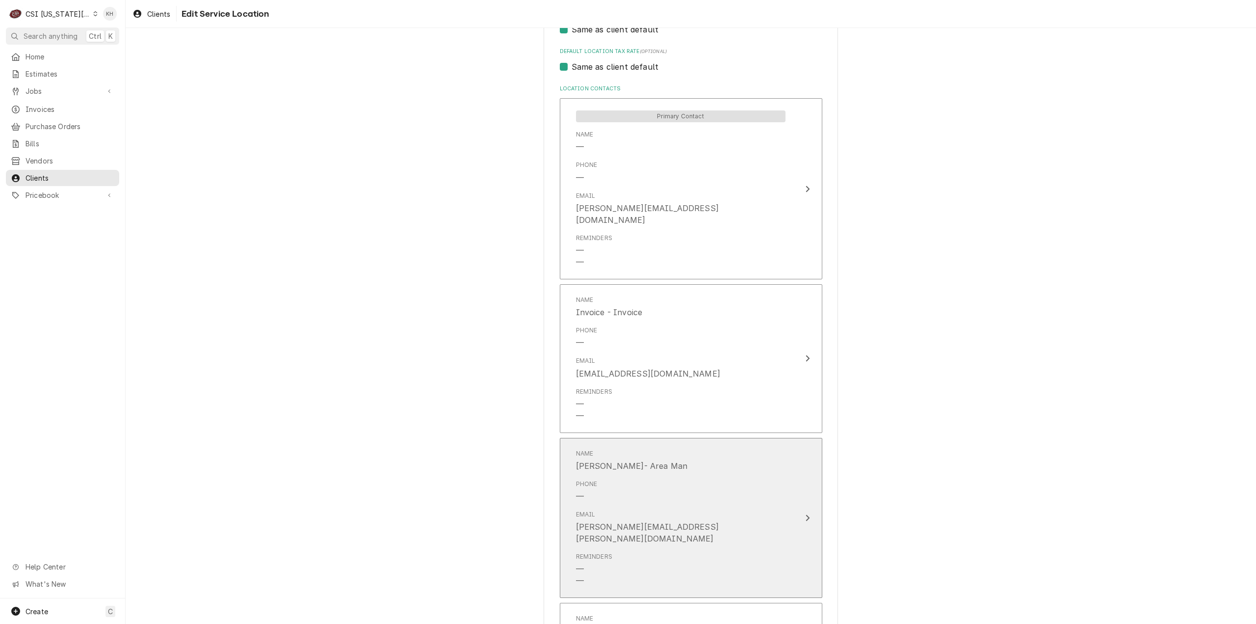
scroll to position [393, 0]
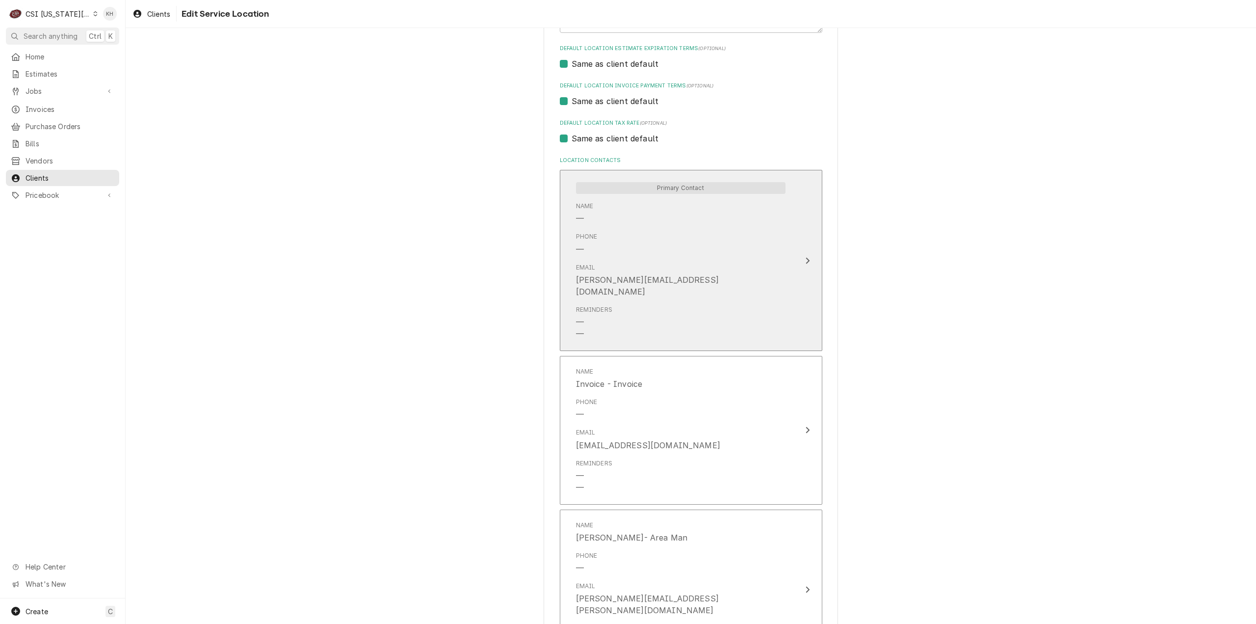
click at [785, 251] on div "Primary Contact Name — Phone — Email mitzi@atomicprovisions.com Reminders — —" at bounding box center [680, 260] width 225 height 170
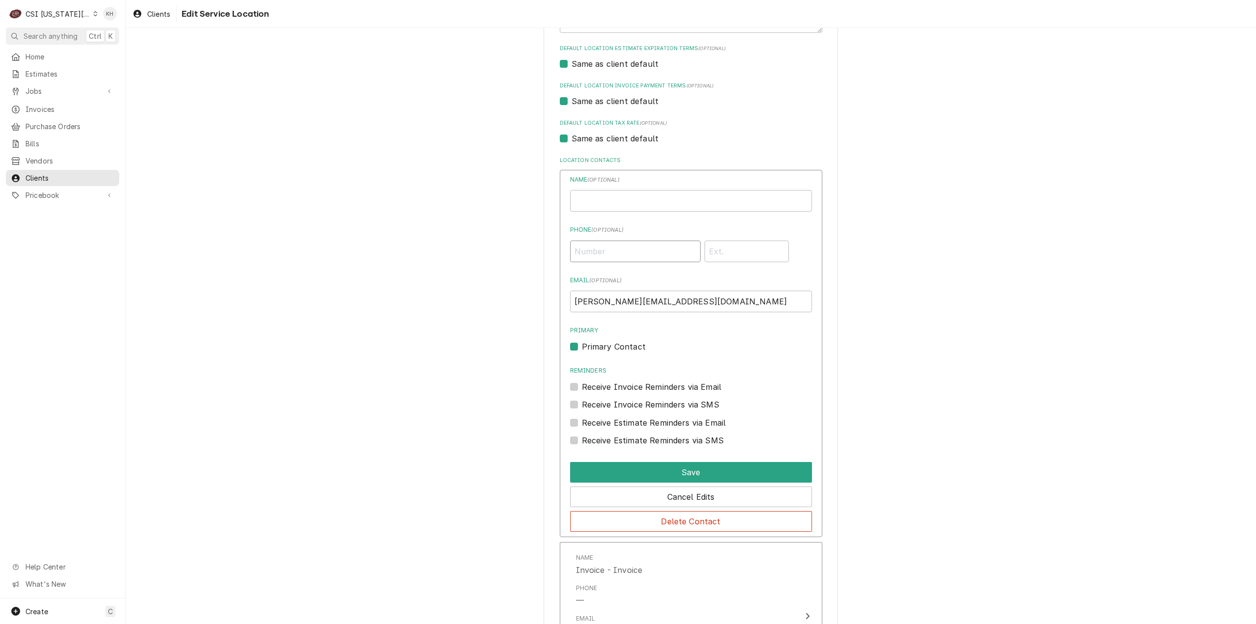
click at [601, 252] on input "Phone ( optional )" at bounding box center [635, 251] width 131 height 22
paste input "(303) 681-7943"
type input "(303) 681-7943"
click at [679, 475] on button "Save" at bounding box center [691, 472] width 242 height 21
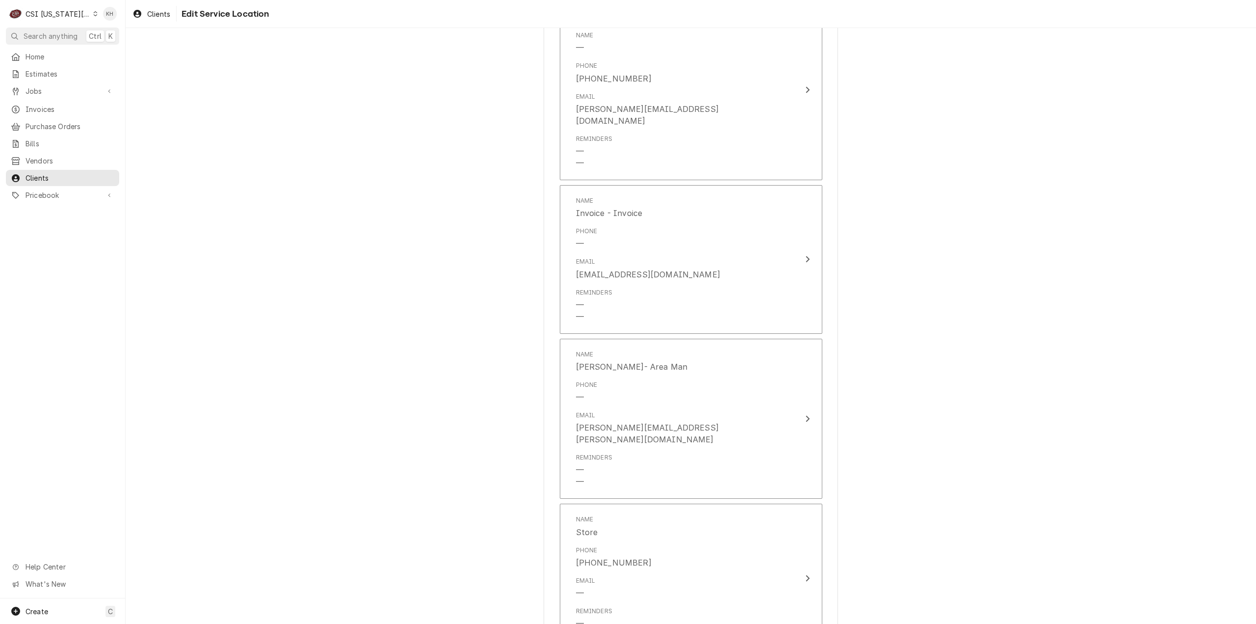
scroll to position [653, 0]
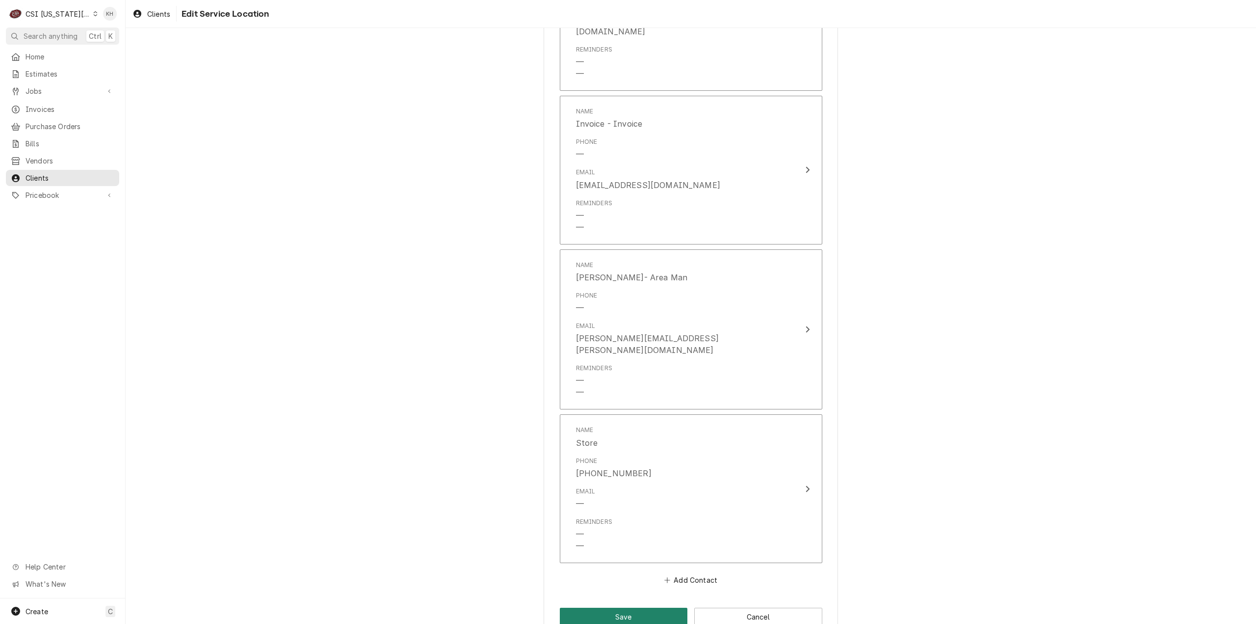
click at [650, 607] on button "Save" at bounding box center [624, 616] width 128 height 18
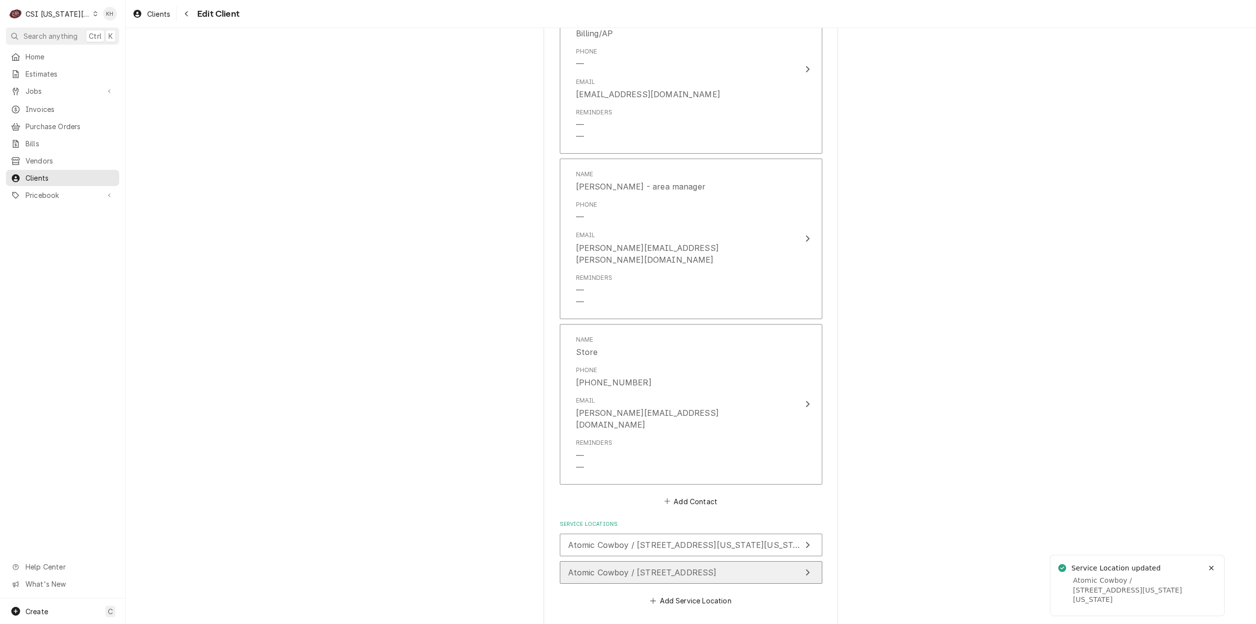
scroll to position [963, 0]
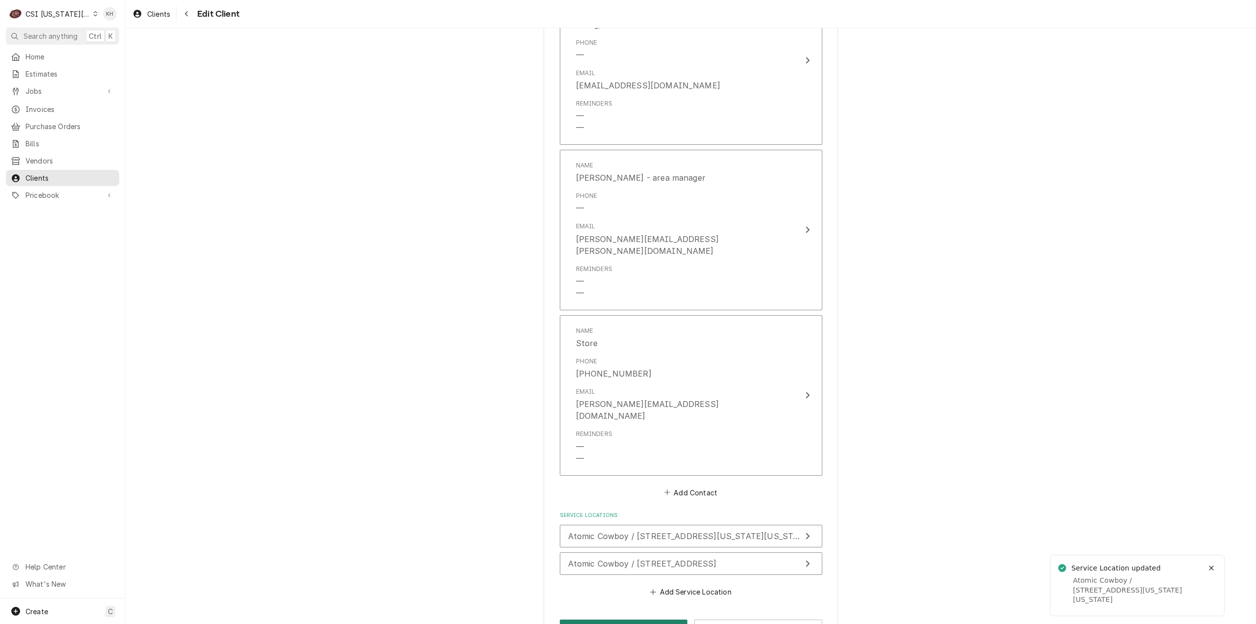
click at [623, 619] on button "Save" at bounding box center [624, 628] width 128 height 18
type textarea "x"
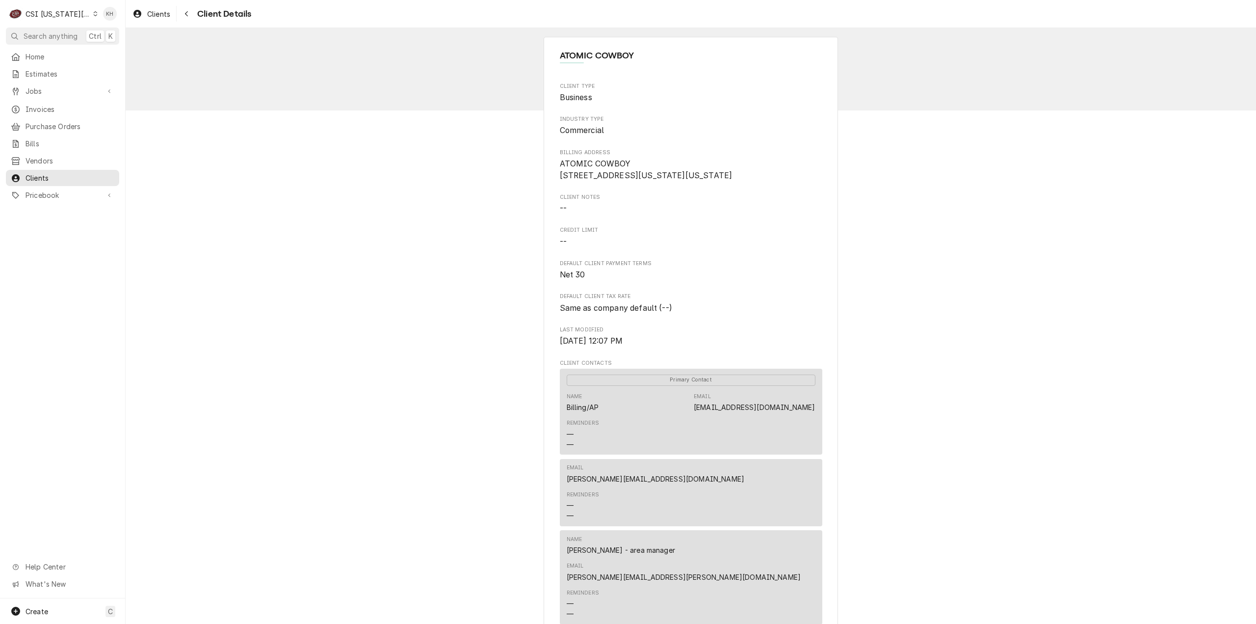
click at [57, 17] on div "CSI [US_STATE][GEOGRAPHIC_DATA]" at bounding box center [58, 14] width 65 height 10
click at [95, 39] on div "CSI [US_STATE]" at bounding box center [168, 36] width 149 height 12
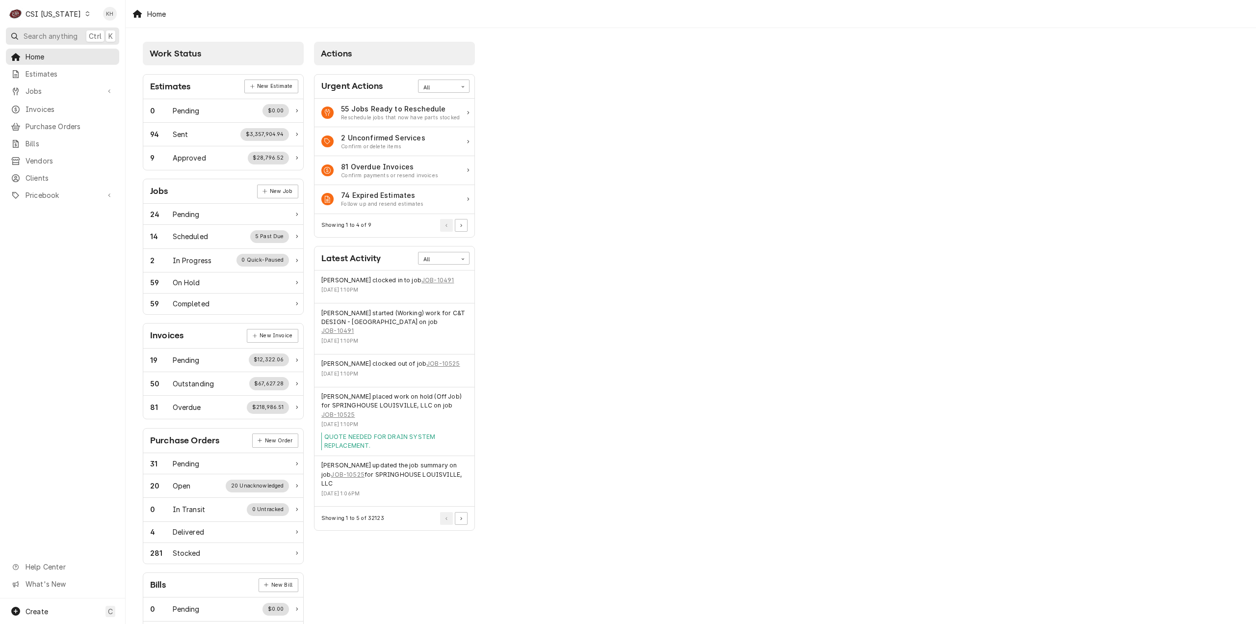
click at [59, 33] on span "Search anything" at bounding box center [51, 36] width 54 height 10
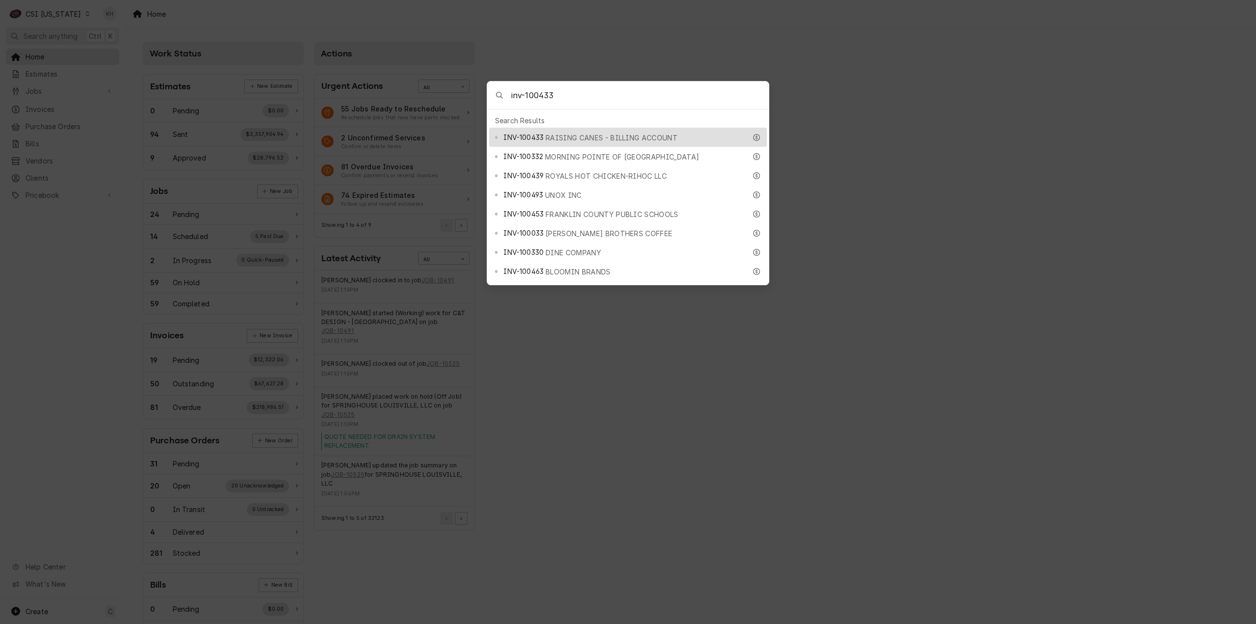
type input "inv-100433"
click at [529, 135] on span "INV-100433" at bounding box center [523, 137] width 40 height 10
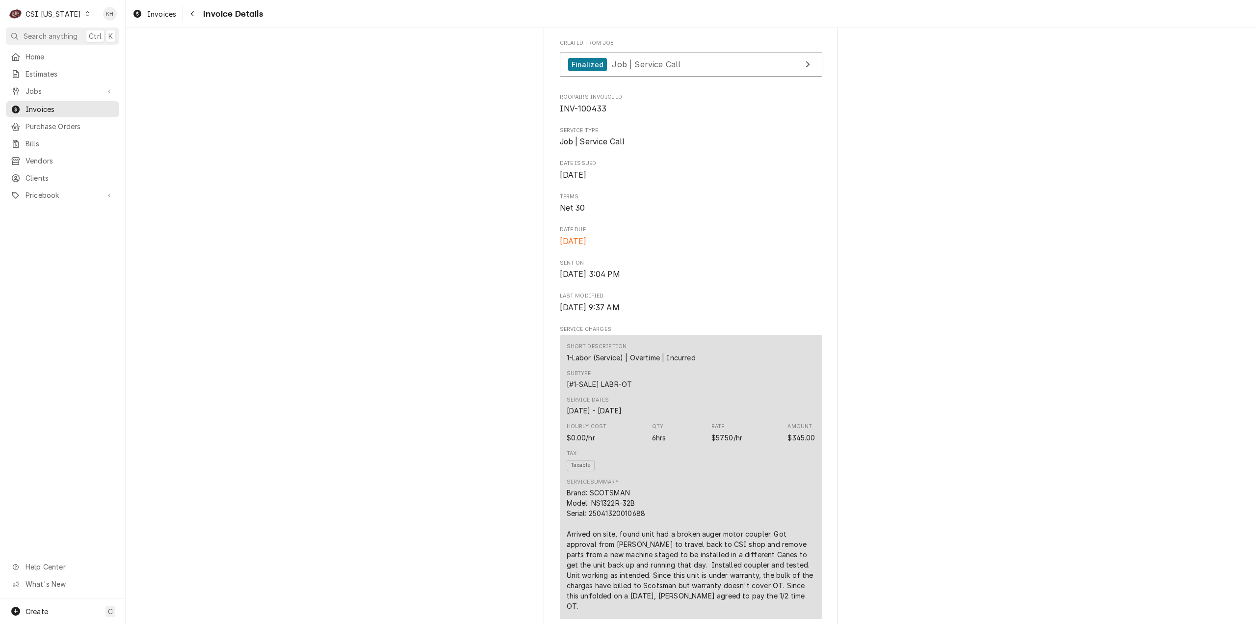
scroll to position [10, 0]
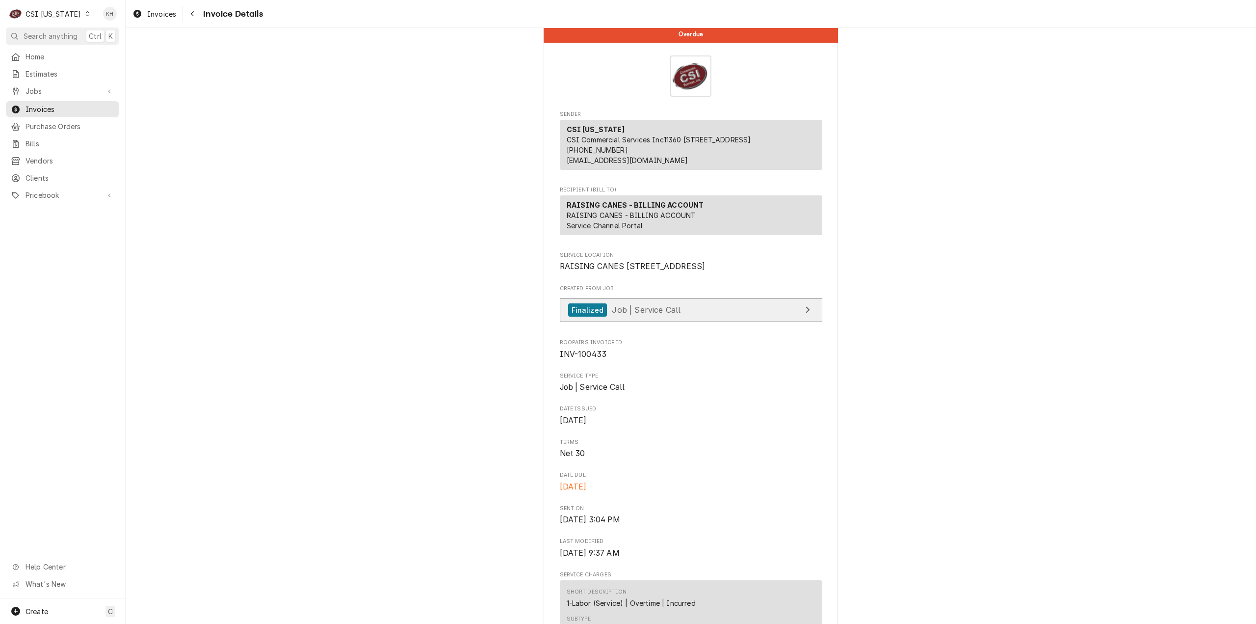
click at [669, 315] on span "Job | Service Call" at bounding box center [646, 310] width 69 height 10
click at [54, 8] on div "C CSI Kentucky" at bounding box center [50, 14] width 88 height 20
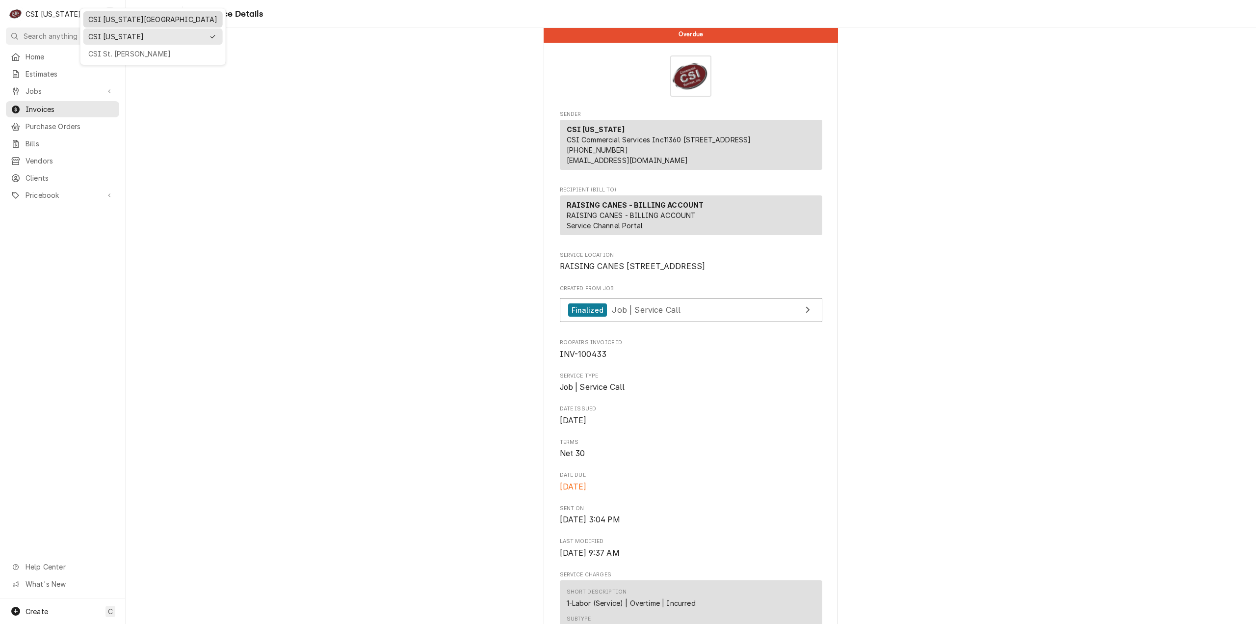
click at [123, 15] on div "CSI Kansas City" at bounding box center [153, 19] width 130 height 10
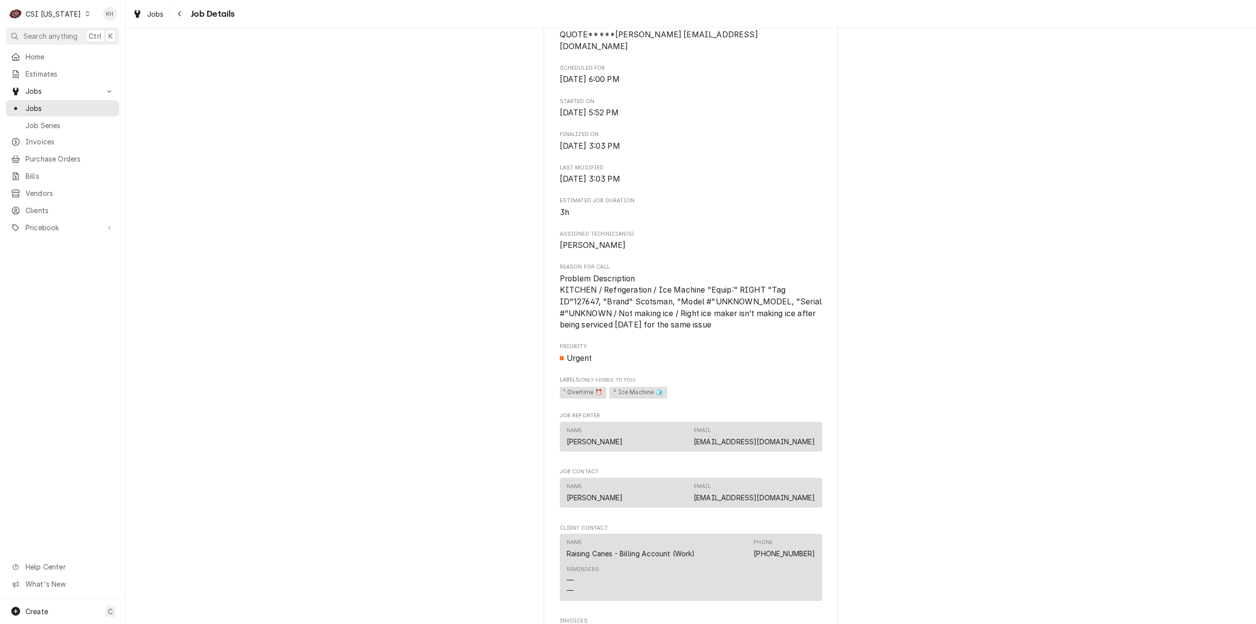
scroll to position [688, 0]
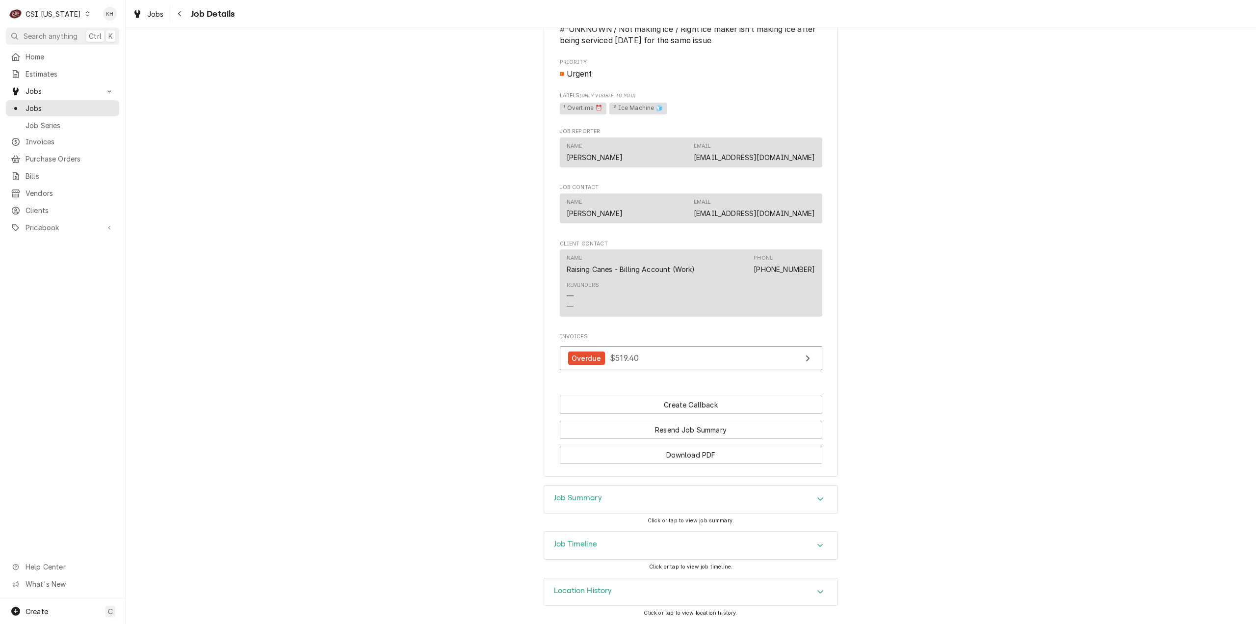
click at [607, 499] on div "Job Summary" at bounding box center [690, 498] width 293 height 27
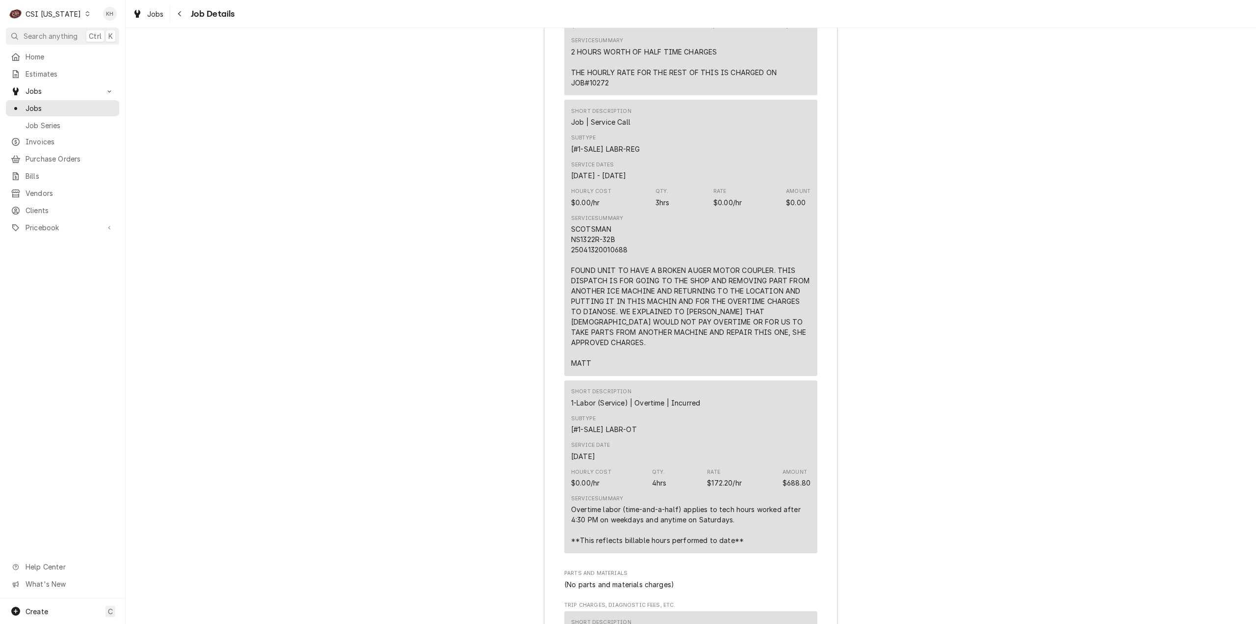
scroll to position [1473, 0]
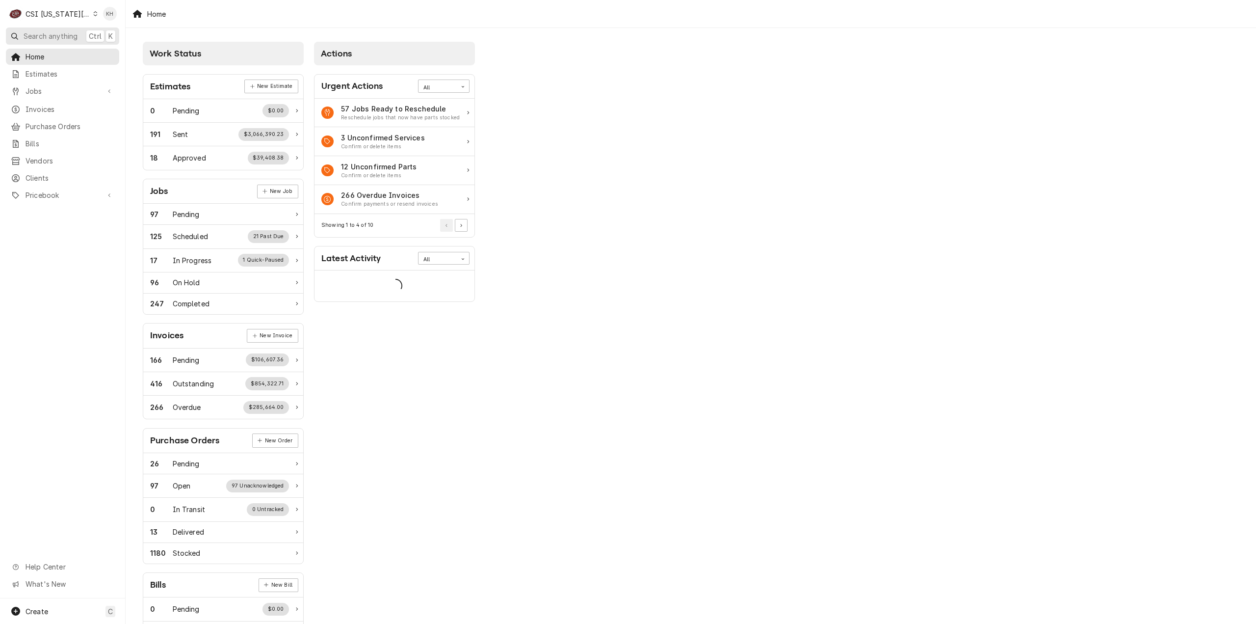
click at [62, 31] on span "Search anything" at bounding box center [51, 36] width 54 height 10
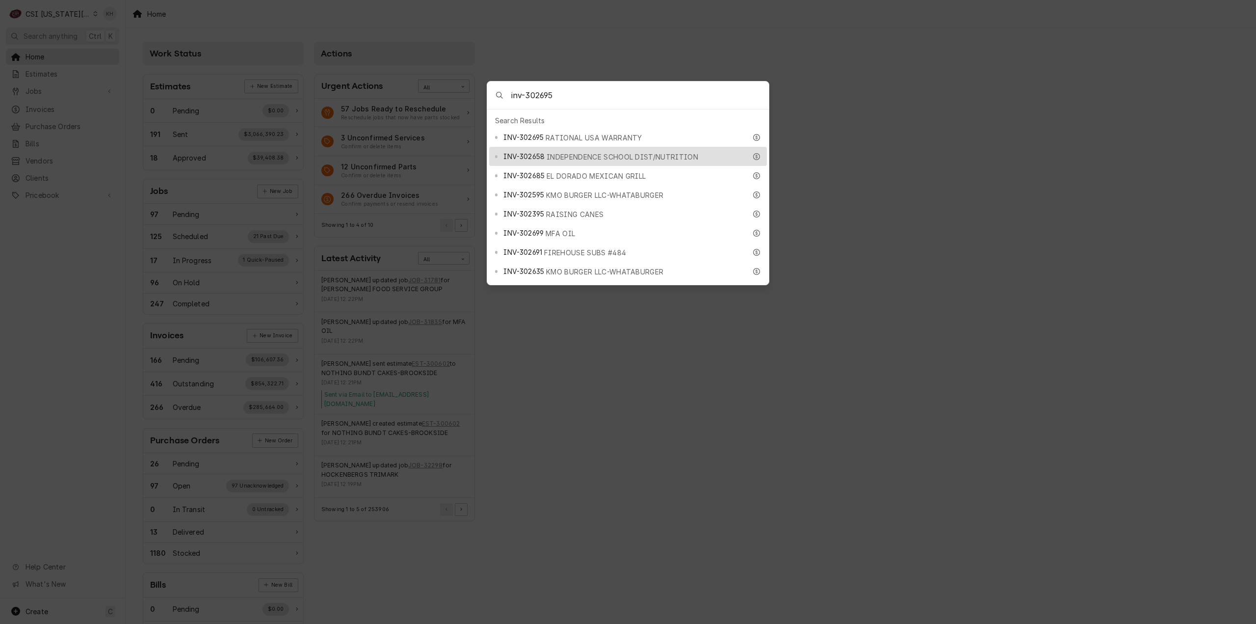
type input "inv-302695"
click at [600, 133] on span "RATIONAL USA WARRANTY" at bounding box center [594, 137] width 97 height 10
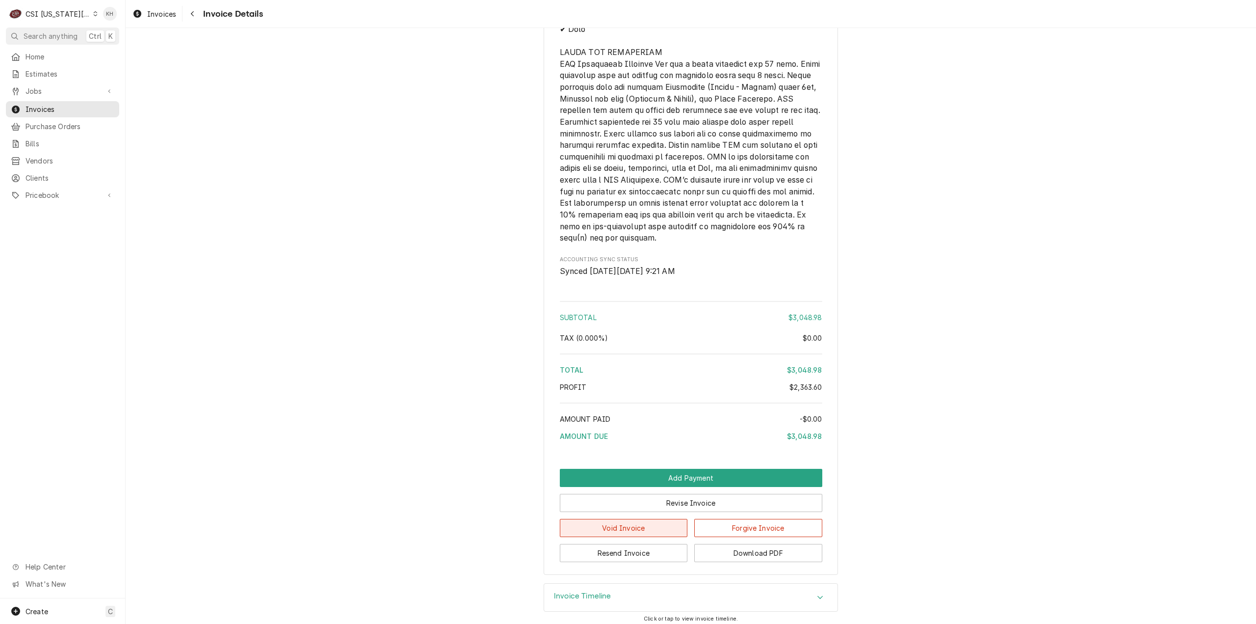
scroll to position [2857, 0]
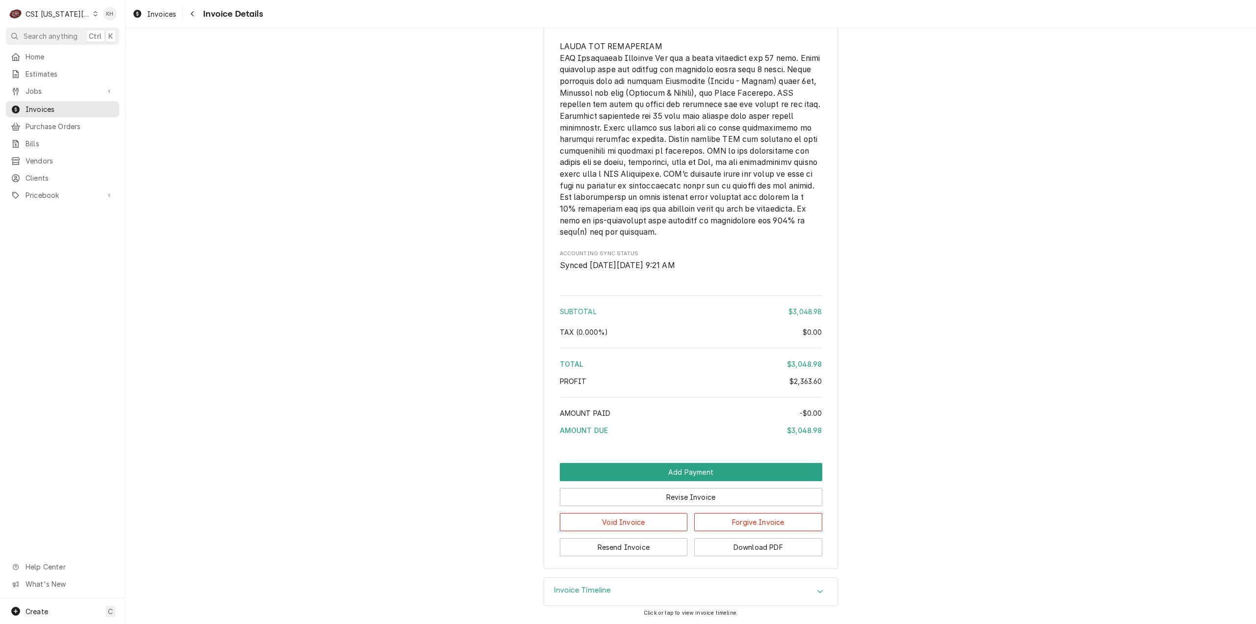
click at [603, 588] on h3 "Invoice Timeline" at bounding box center [582, 589] width 57 height 9
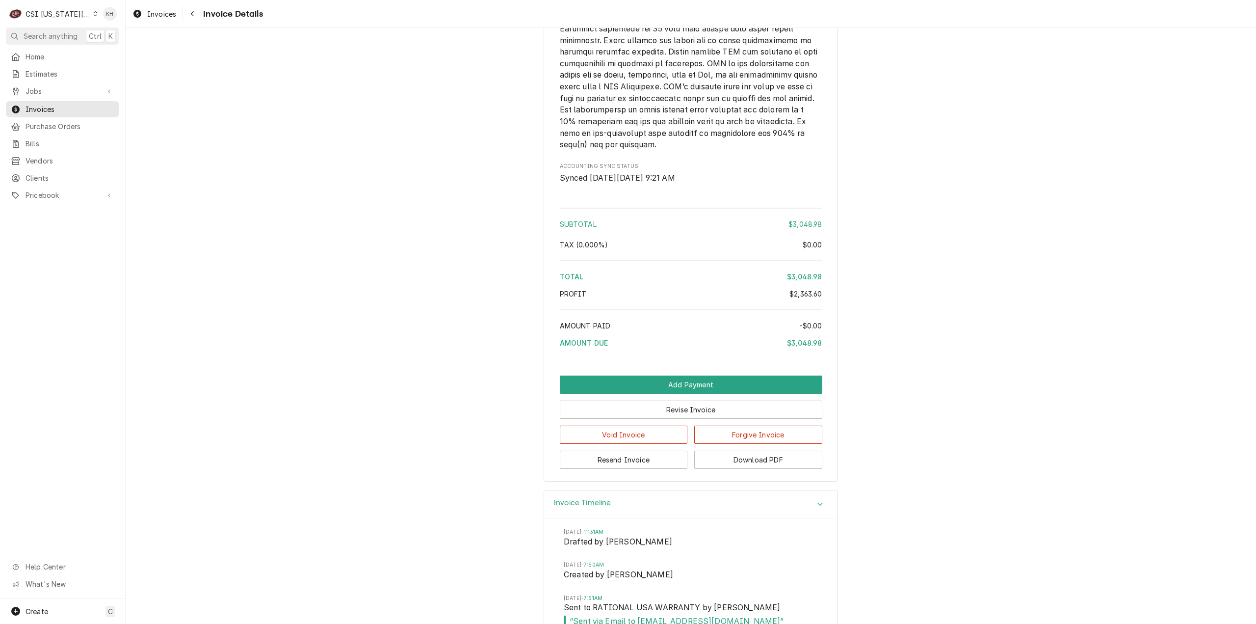
scroll to position [3004, 0]
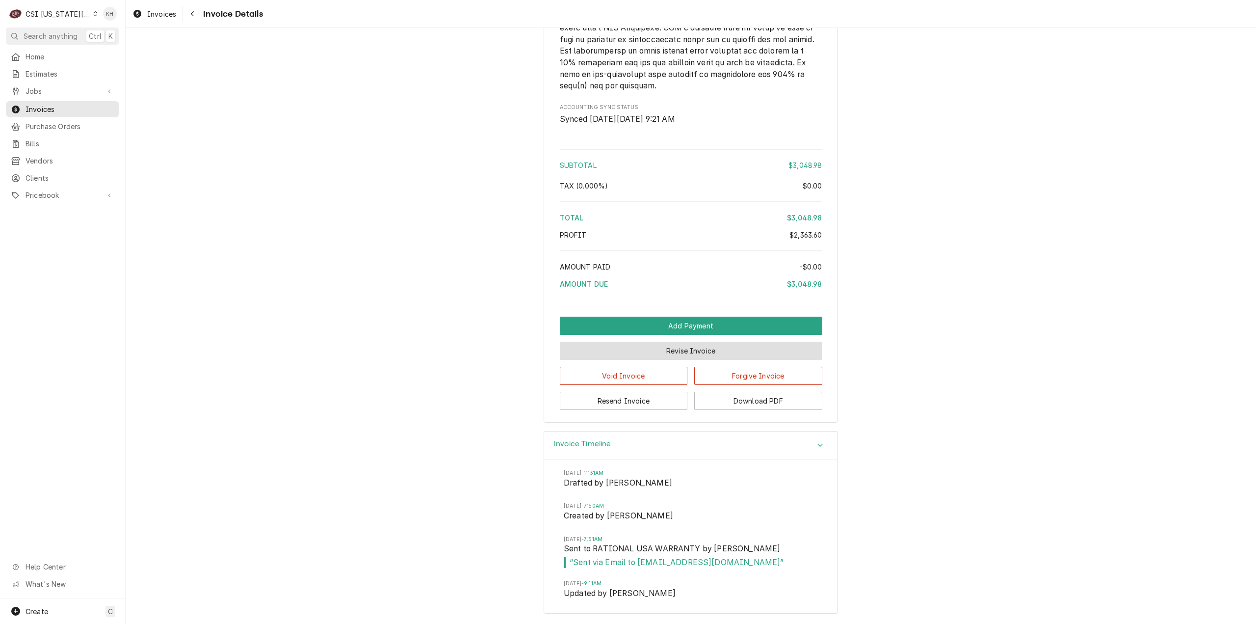
click at [639, 349] on button "Revise Invoice" at bounding box center [691, 350] width 262 height 18
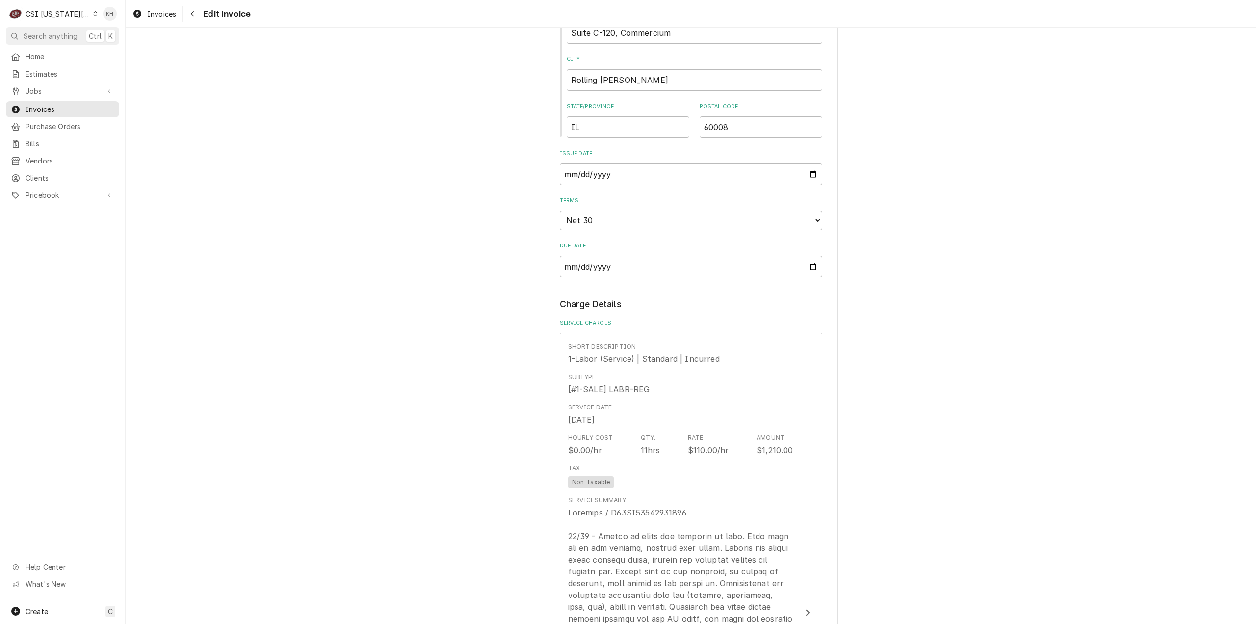
scroll to position [1079, 0]
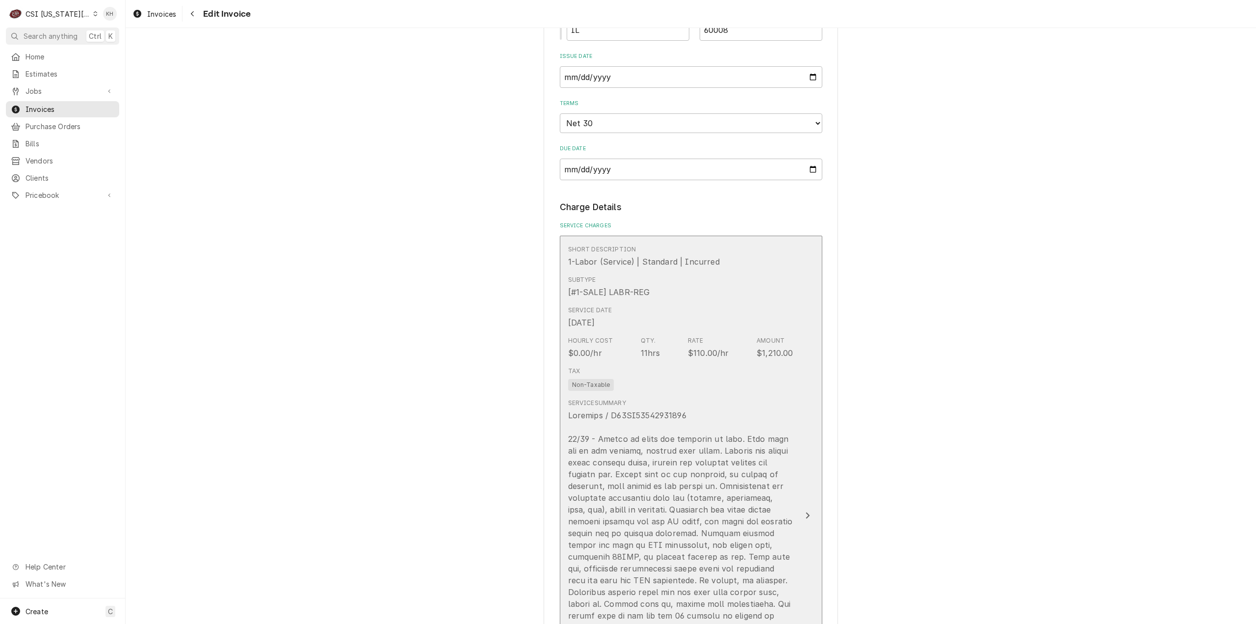
click at [767, 445] on div "Update Line Item" at bounding box center [680, 597] width 225 height 377
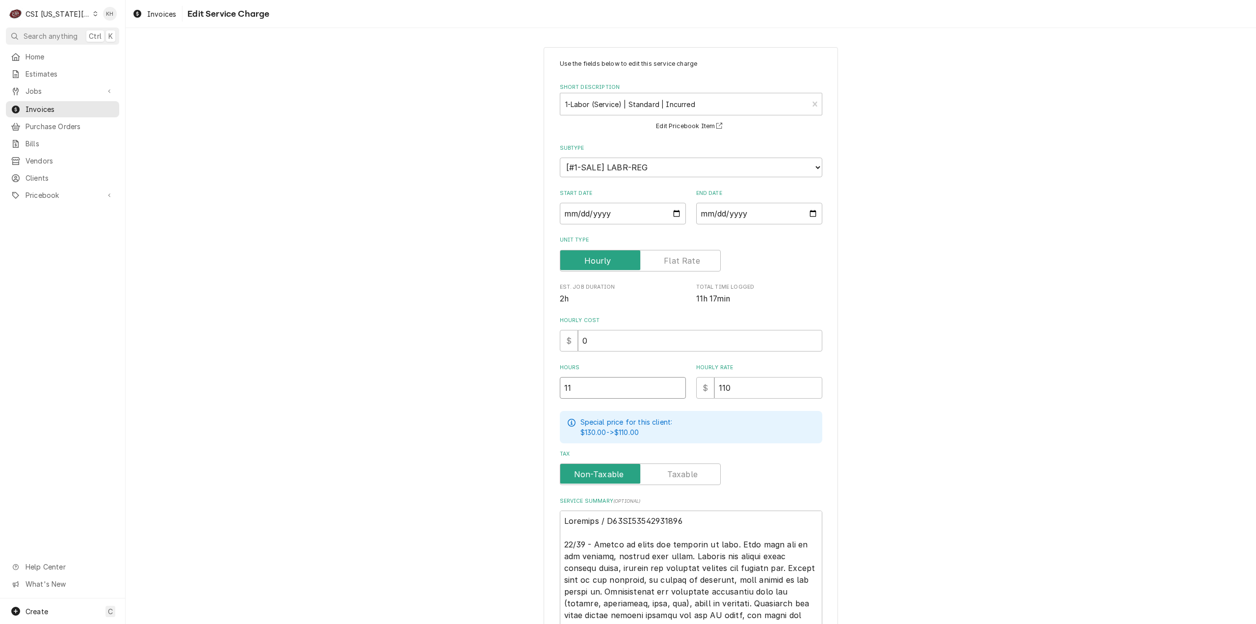
drag, startPoint x: 588, startPoint y: 390, endPoint x: 482, endPoint y: 383, distance: 106.2
click at [482, 383] on div "Use the fields below to edit this service charge Short Description 1-Labor (Ser…" at bounding box center [691, 486] width 1130 height 896
type textarea "x"
type input "5"
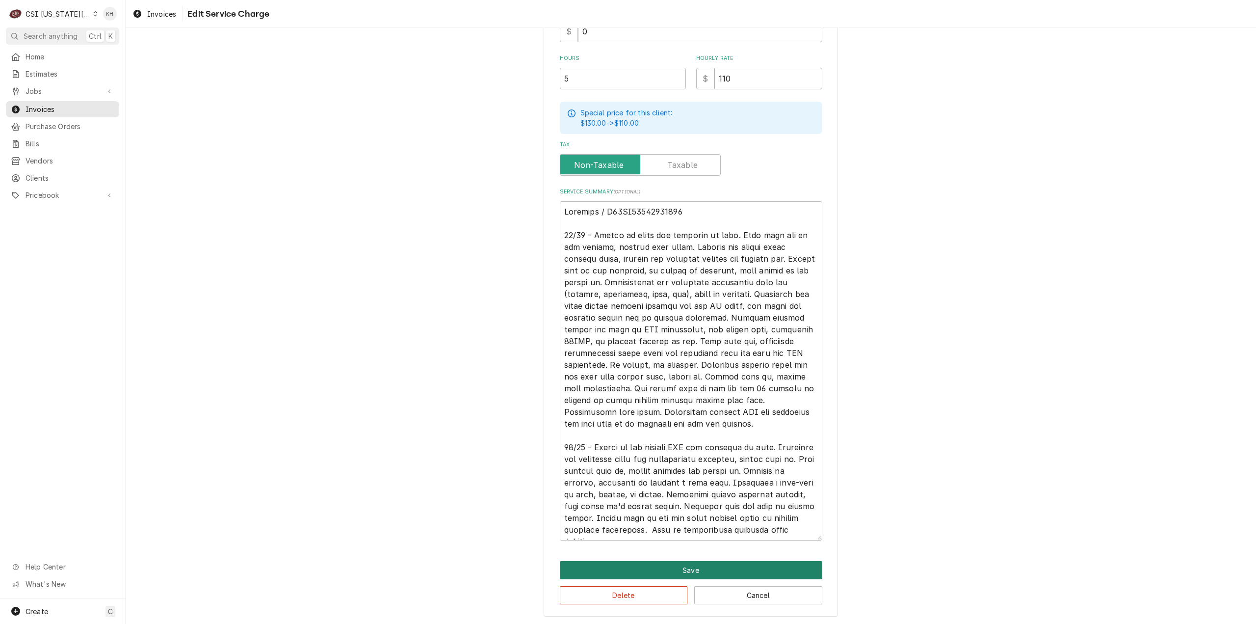
click at [717, 571] on button "Save" at bounding box center [691, 570] width 262 height 18
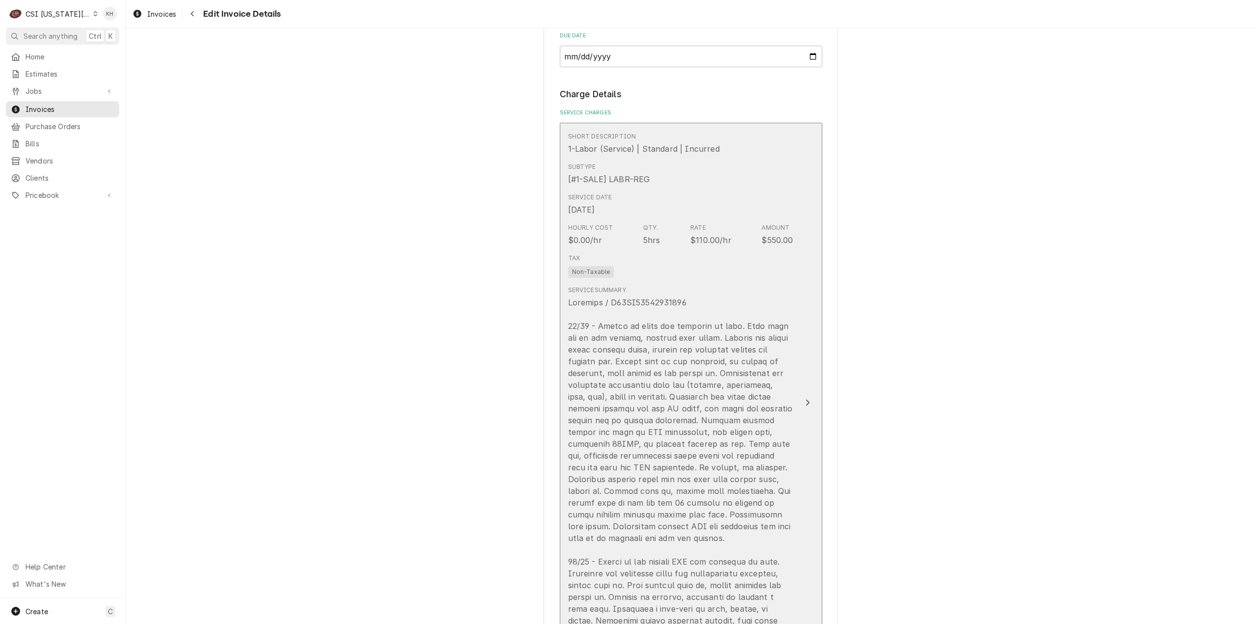
scroll to position [1460, 0]
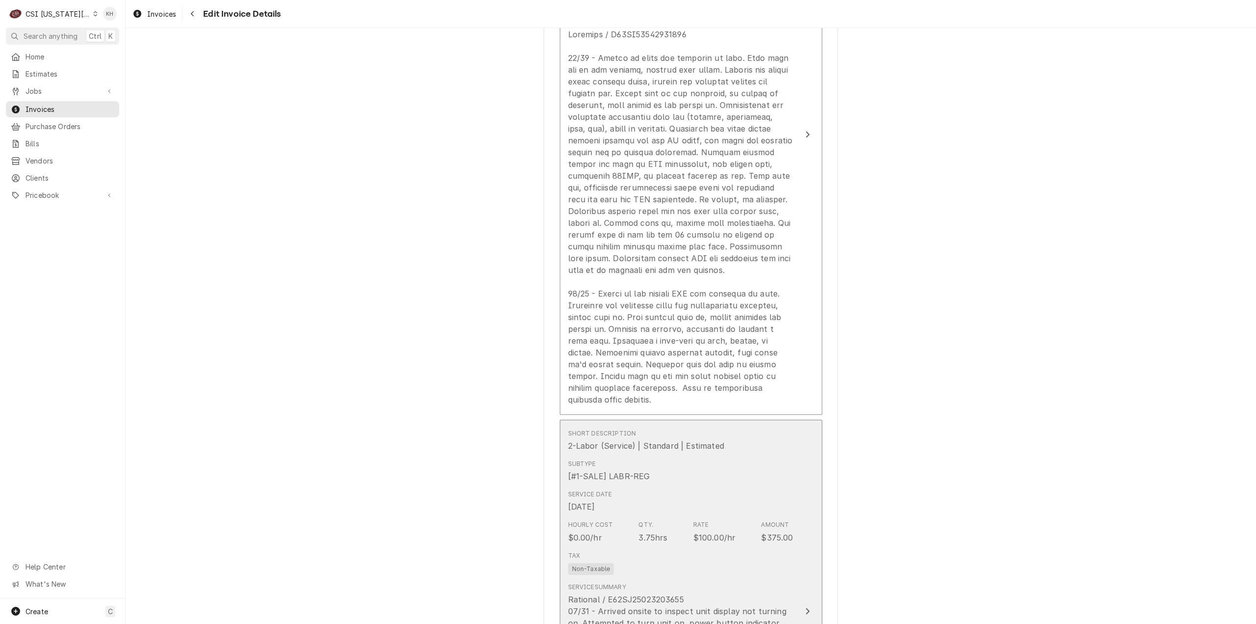
click at [778, 561] on div "Tax Non-Taxable" at bounding box center [680, 562] width 225 height 31
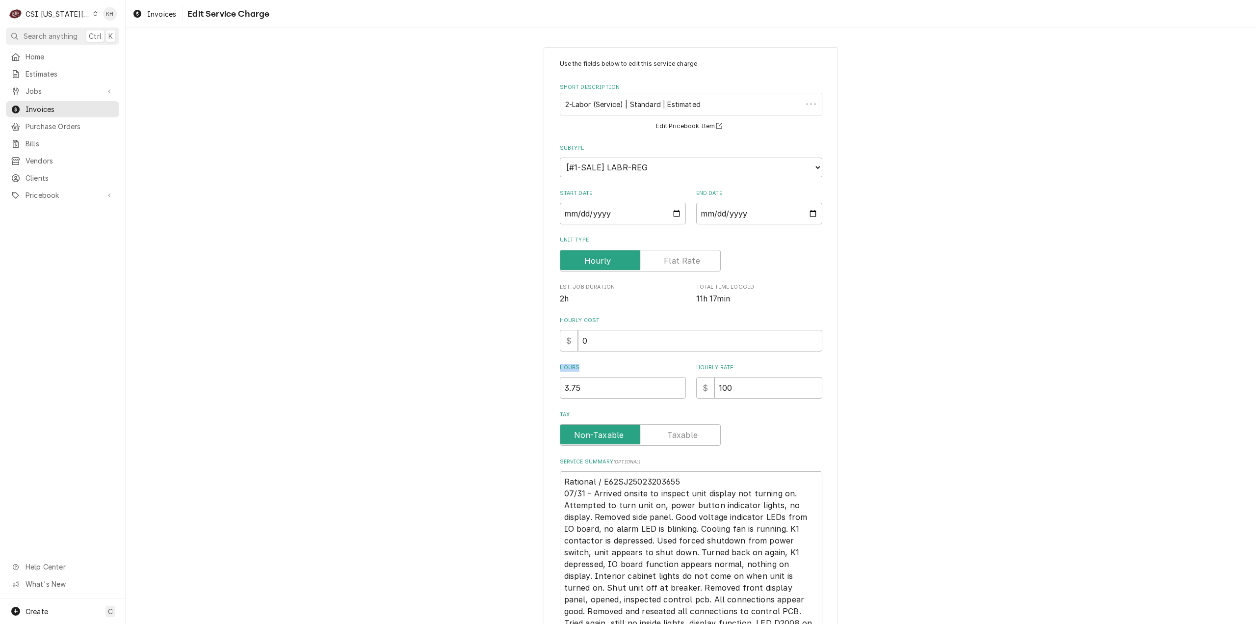
drag, startPoint x: 603, startPoint y: 367, endPoint x: 547, endPoint y: 383, distance: 58.0
click at [520, 370] on div "Use the fields below to edit this service charge Short Description 2-Labor (Ser…" at bounding box center [691, 390] width 1130 height 704
drag, startPoint x: 583, startPoint y: 394, endPoint x: 538, endPoint y: 386, distance: 46.0
click at [538, 386] on div "Use the fields below to edit this service charge Short Description 2-Labor (Ser…" at bounding box center [691, 390] width 1130 height 704
type textarea "x"
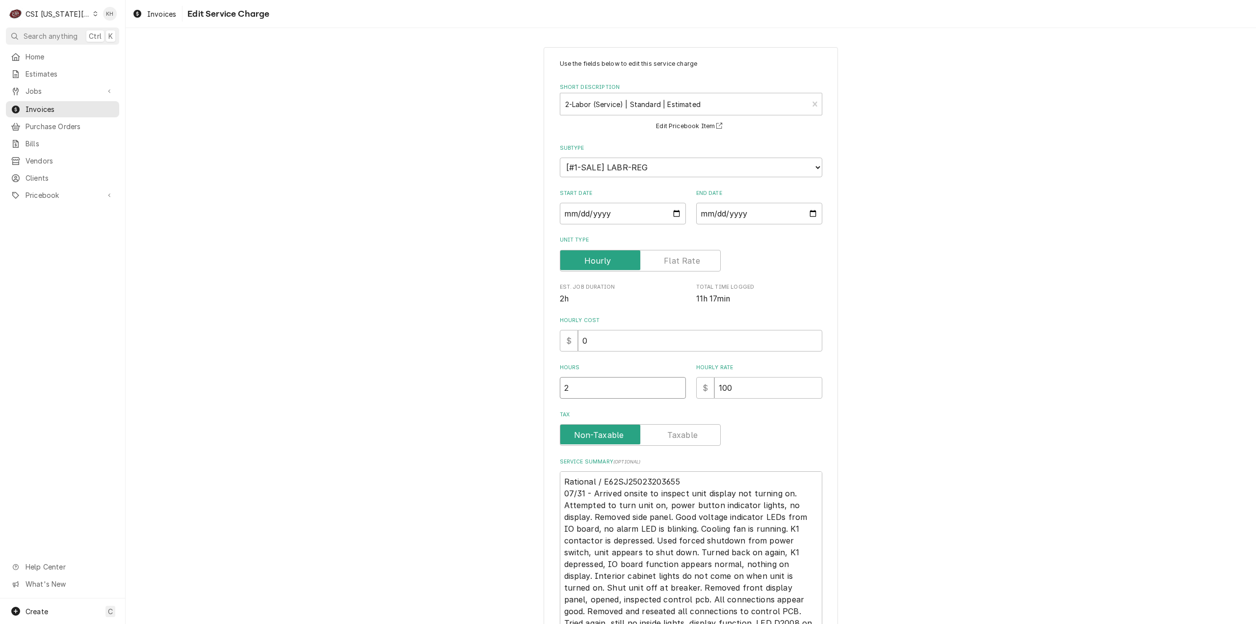
type input "2"
click at [1100, 378] on div "Use the fields below to edit this service charge Short Description 2-Labor (Ser…" at bounding box center [691, 390] width 1130 height 704
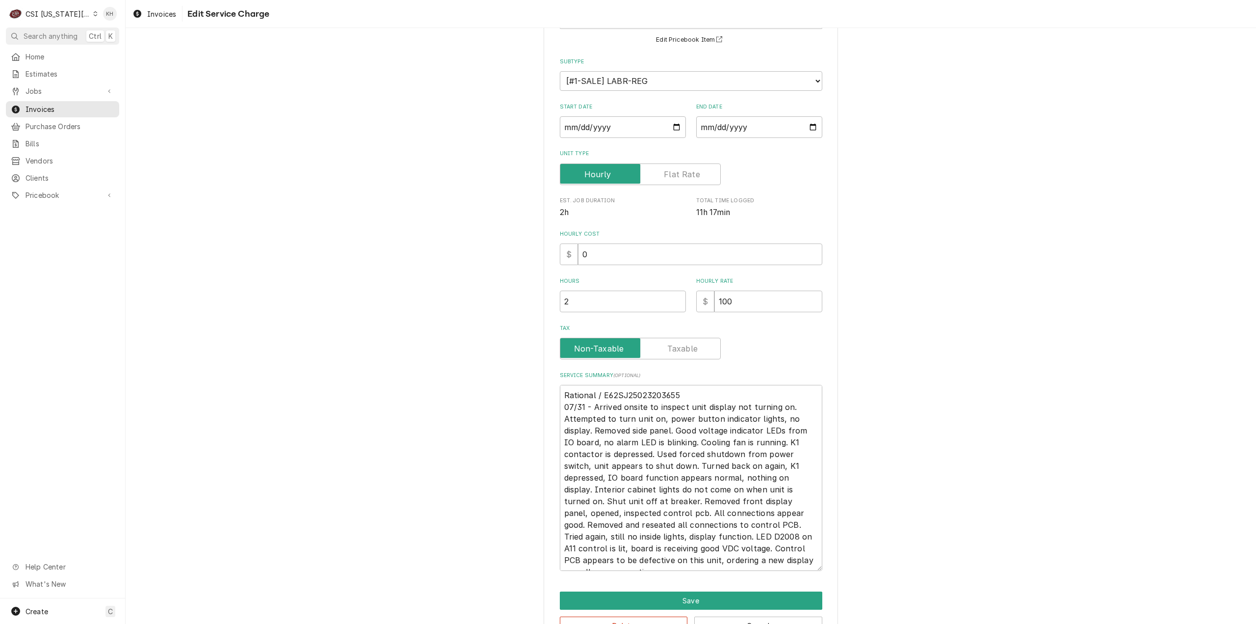
scroll to position [118, 0]
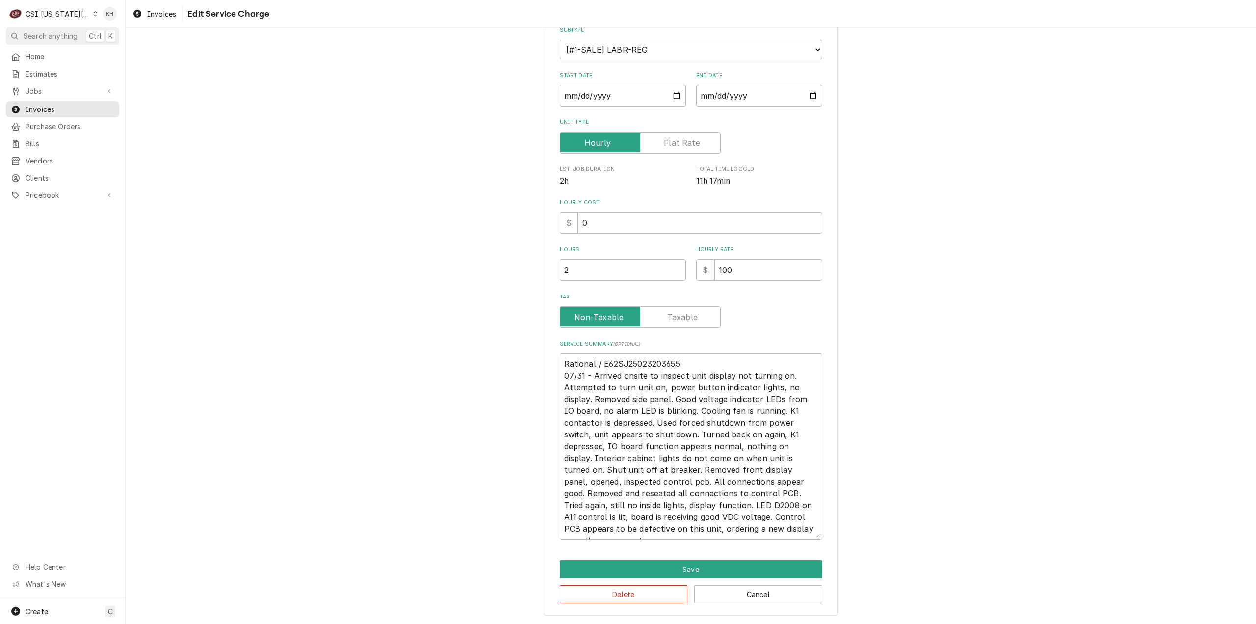
click at [749, 555] on div "Use the fields below to edit this service charge Short Description 2-Labor (Ser…" at bounding box center [691, 272] width 294 height 686
click at [753, 566] on button "Save" at bounding box center [691, 569] width 262 height 18
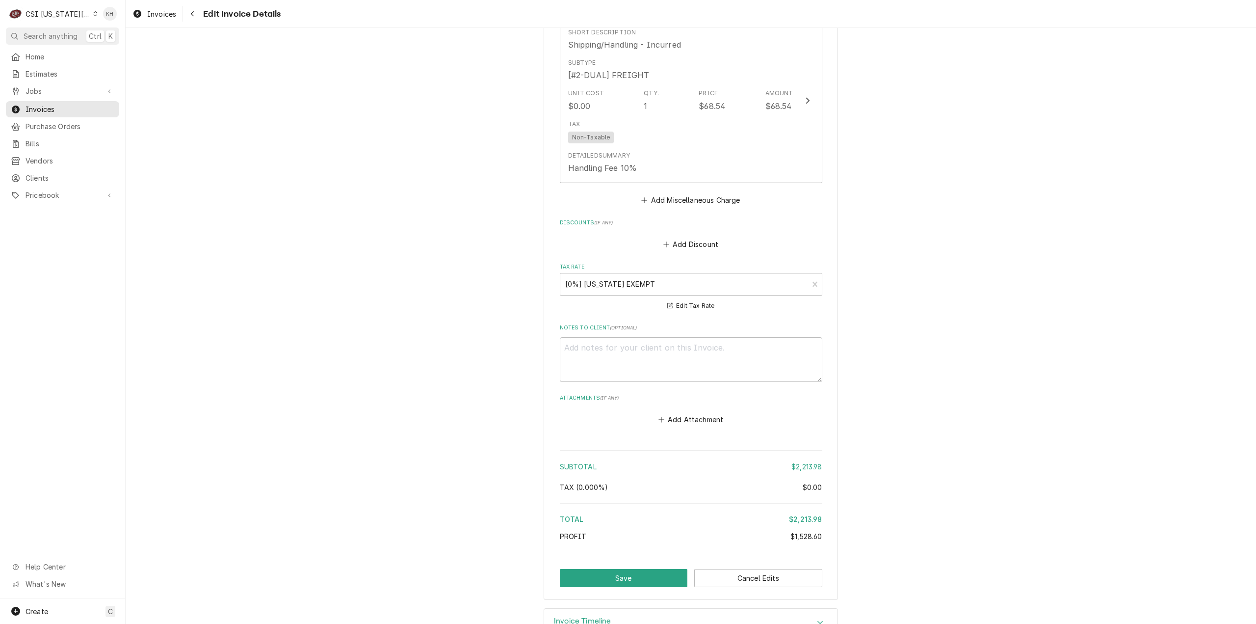
scroll to position [3534, 0]
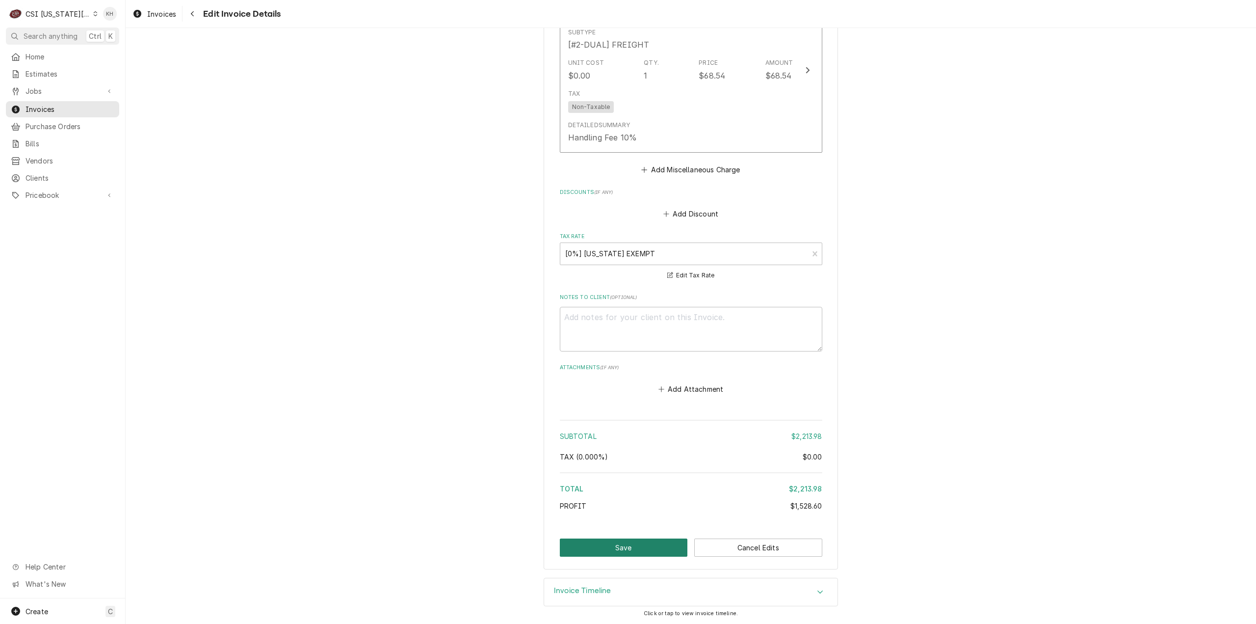
click at [638, 545] on button "Save" at bounding box center [624, 547] width 128 height 18
type textarea "x"
